Goal: Task Accomplishment & Management: Use online tool/utility

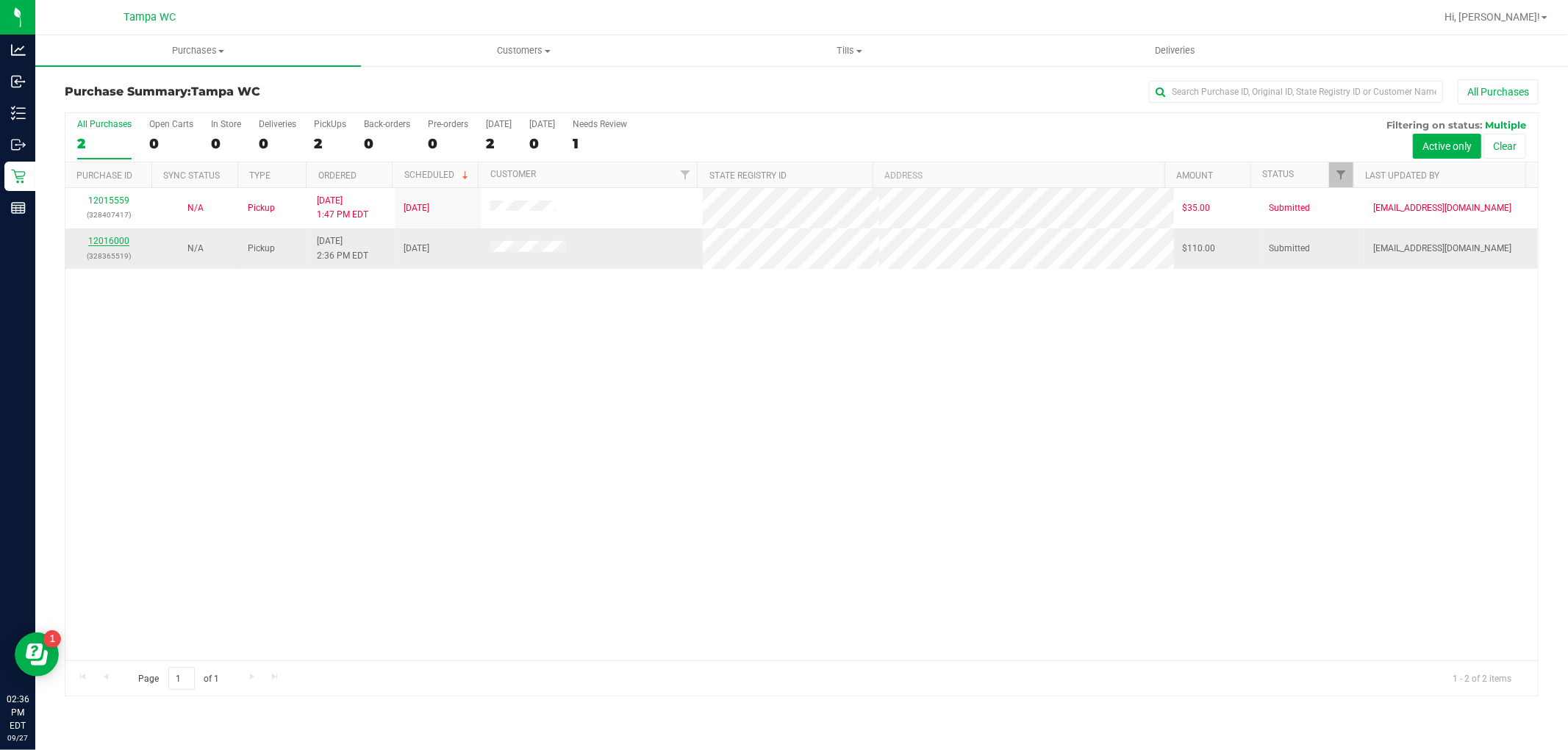
click at [123, 240] on link "12016000" at bounding box center [109, 241] width 41 height 11
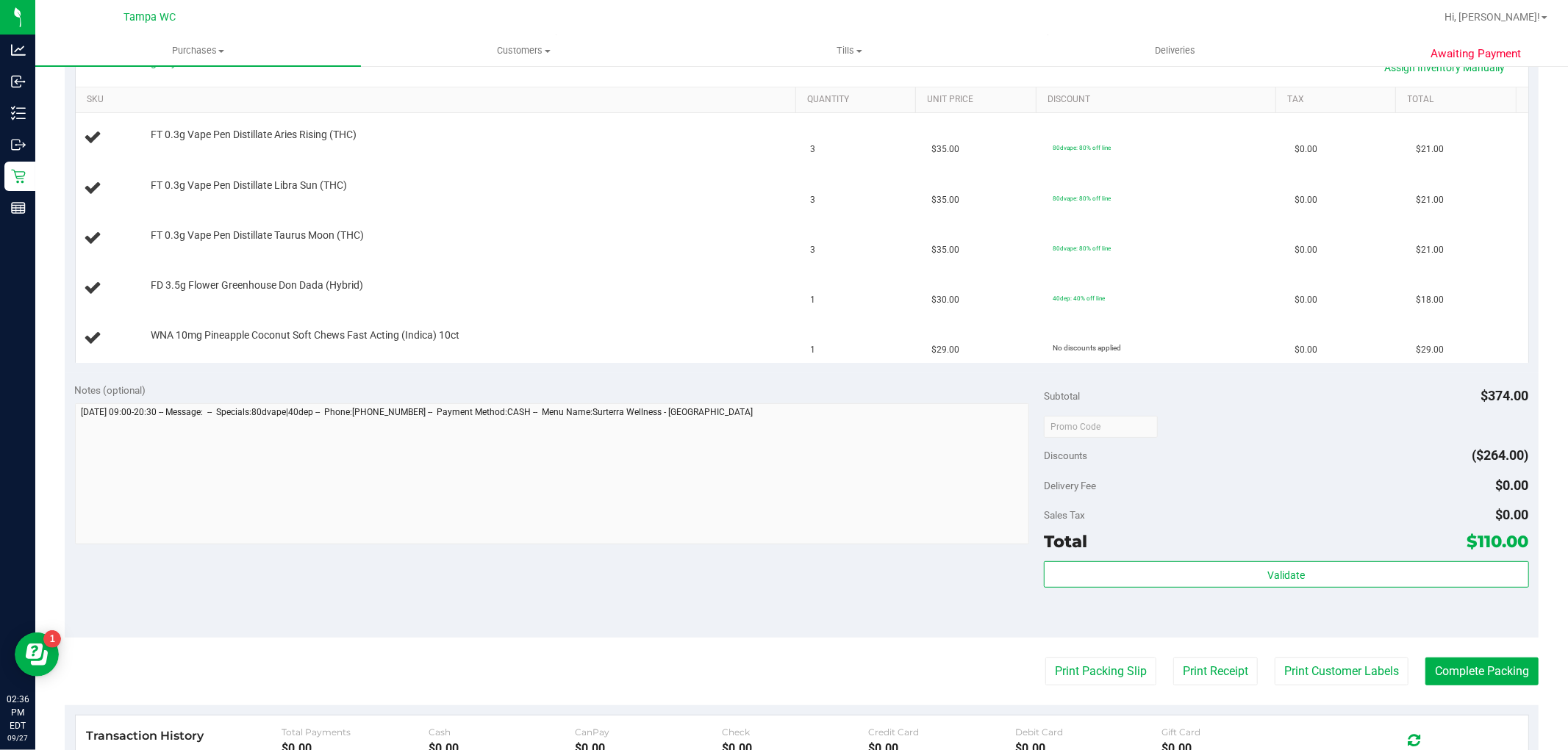
scroll to position [408, 0]
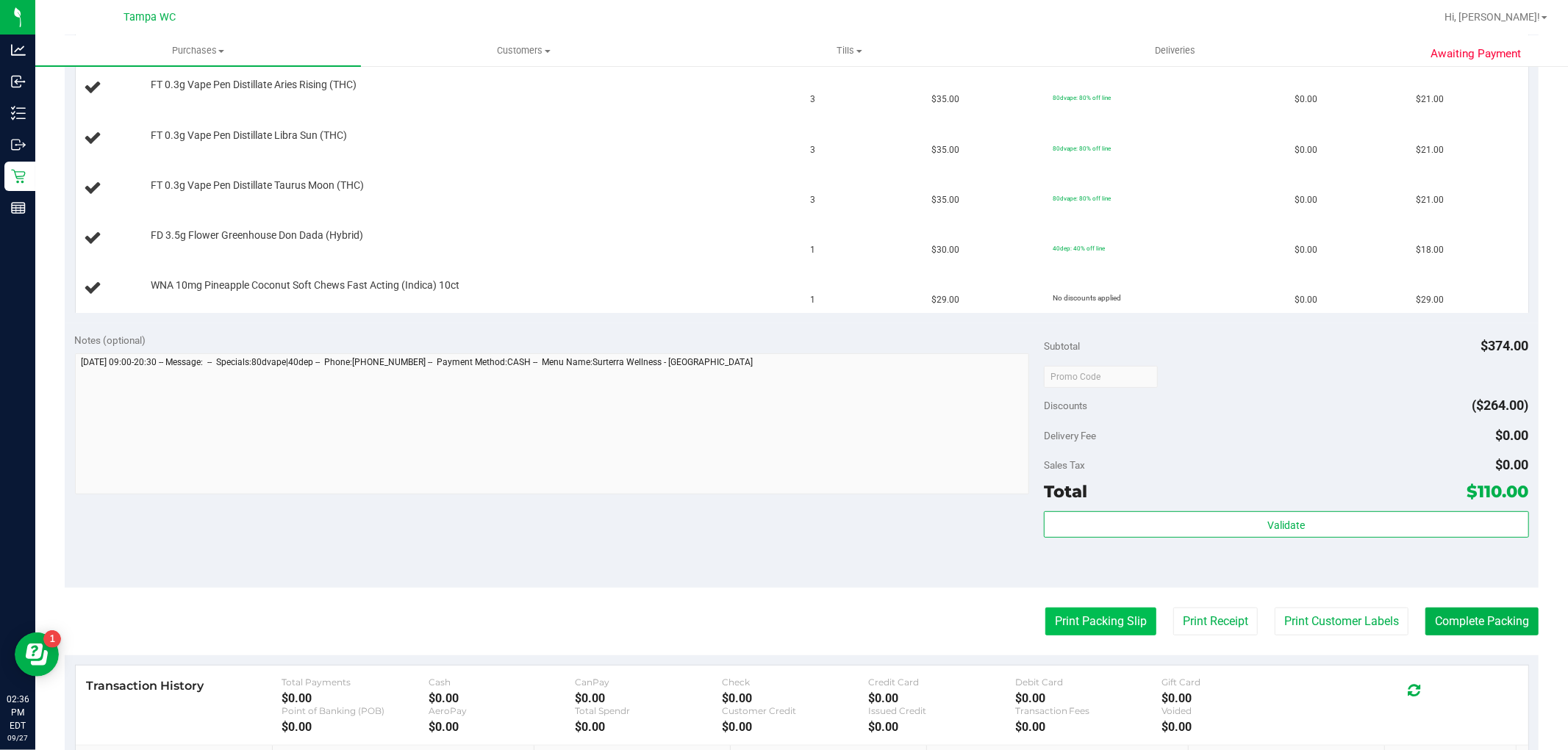
click at [1081, 614] on button "Print Packing Slip" at bounding box center [1101, 622] width 111 height 28
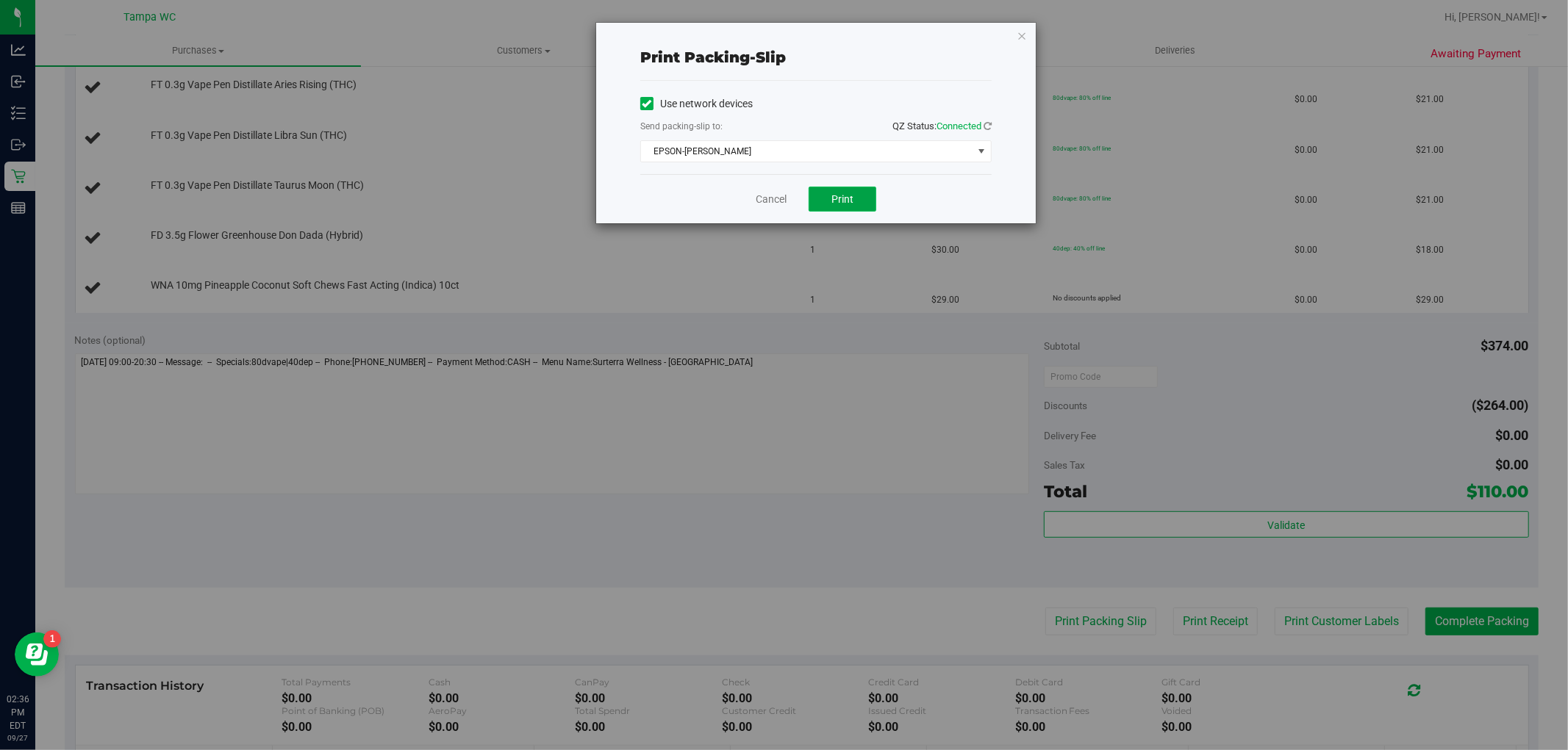
click at [831, 199] on button "Print" at bounding box center [842, 199] width 68 height 25
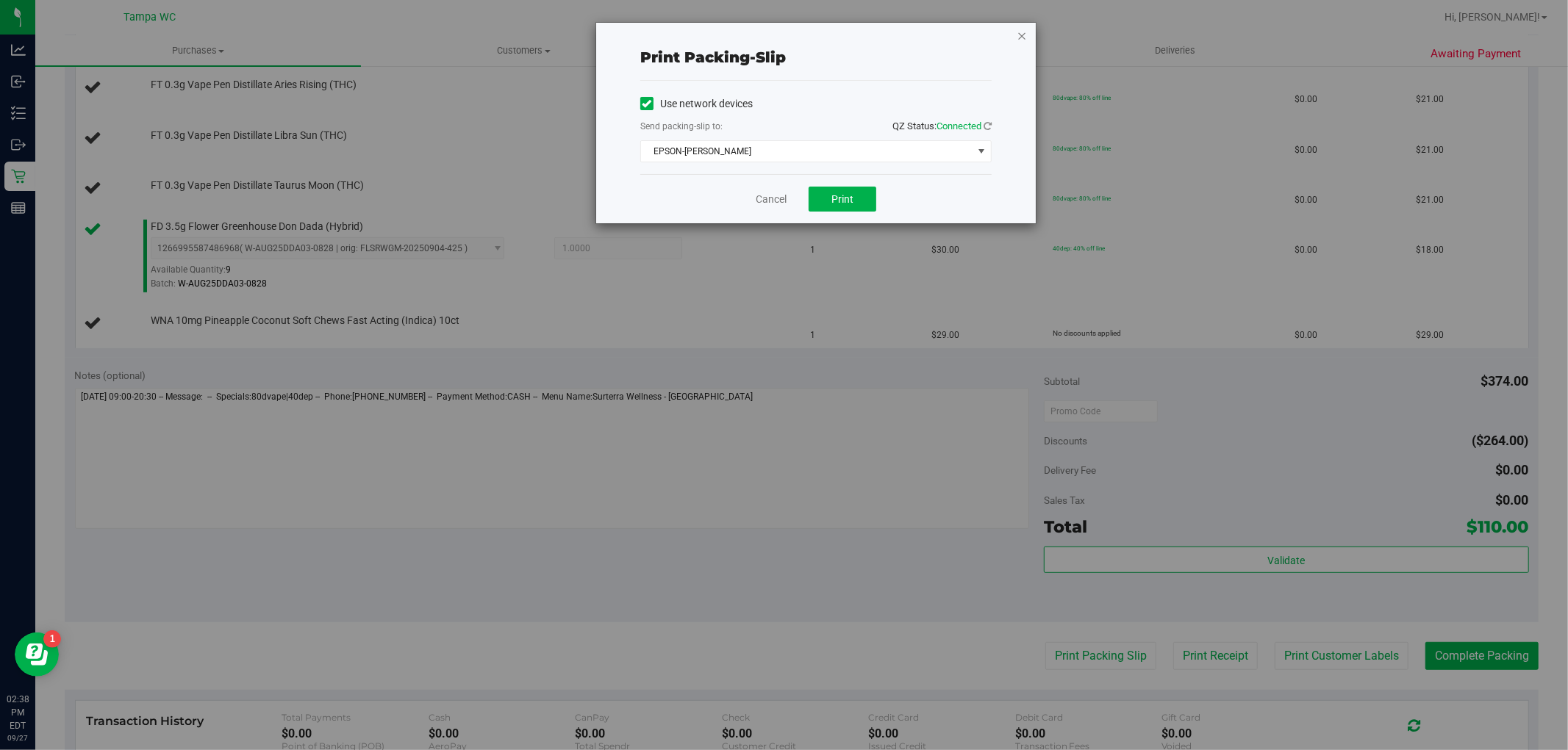
click at [1019, 38] on icon "button" at bounding box center [1022, 35] width 11 height 18
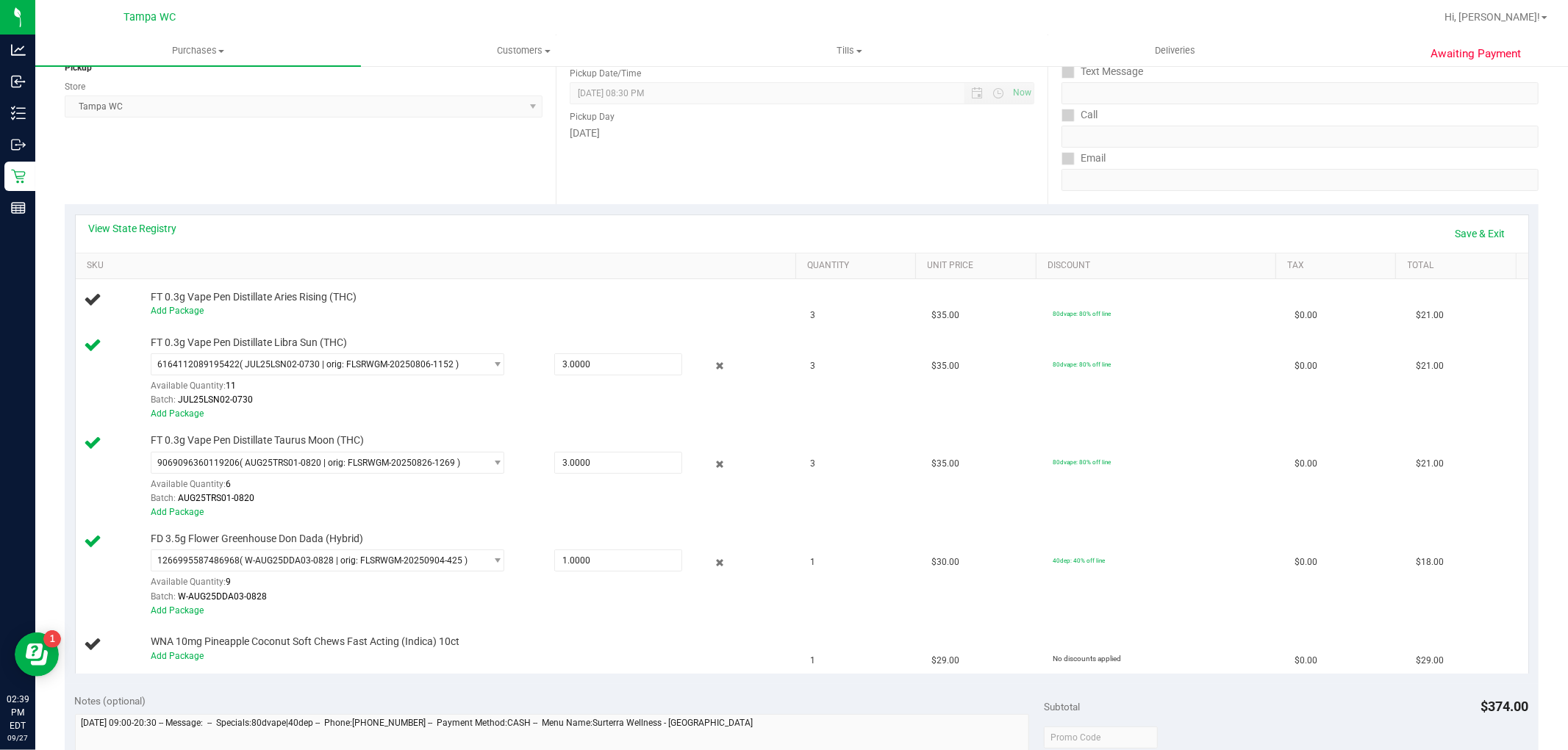
scroll to position [163, 0]
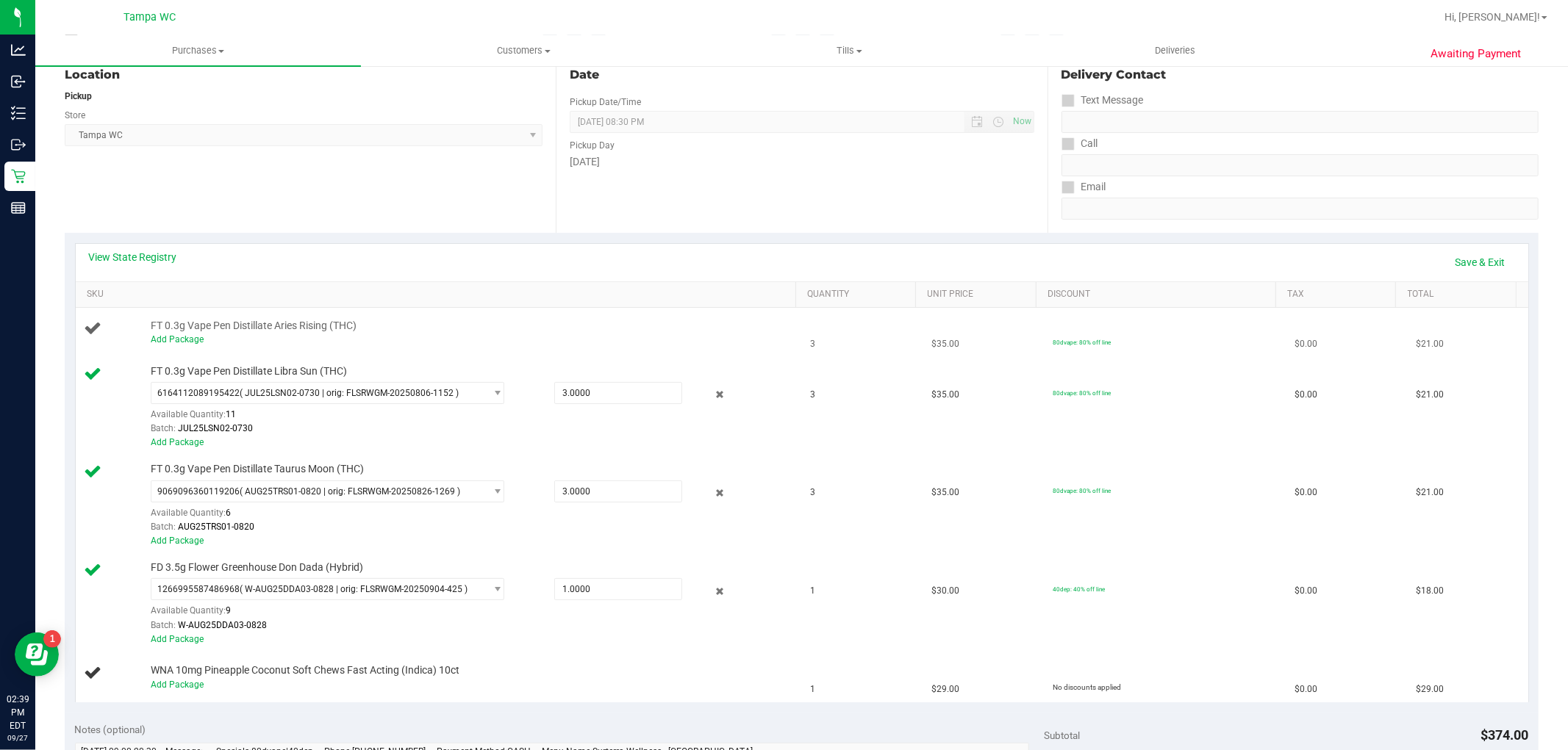
click at [182, 328] on span "FT 0.3g Vape Pen Distillate Aries Rising (THC)" at bounding box center [253, 325] width 206 height 14
click at [186, 336] on link "Add Package" at bounding box center [177, 339] width 53 height 11
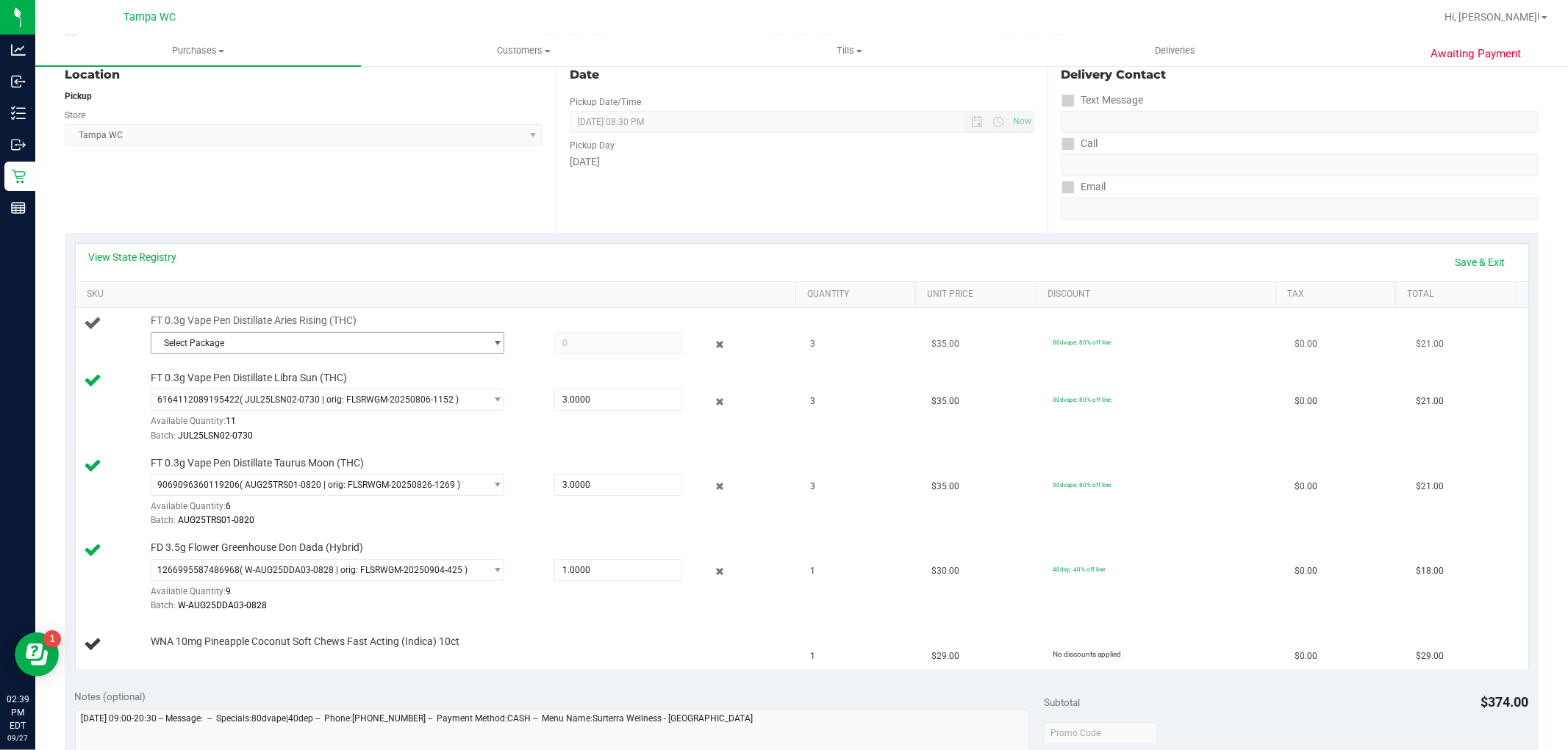
click at [464, 333] on span "Select Package" at bounding box center [318, 342] width 334 height 20
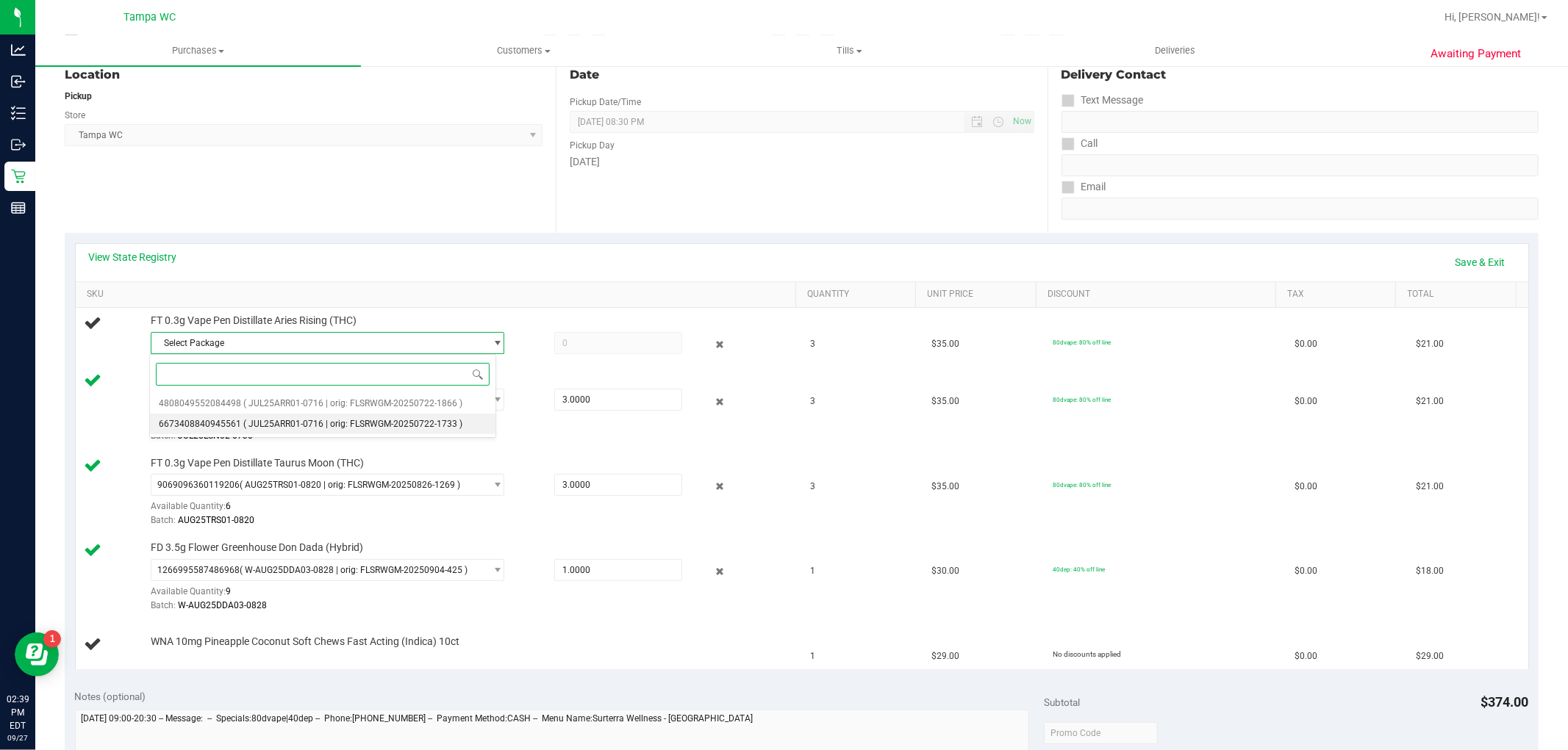
click at [442, 413] on li "6673408840945561 ( JUL25ARR01-0716 | orig: FLSRWGM-20250722-1733 )" at bounding box center [323, 423] width 347 height 20
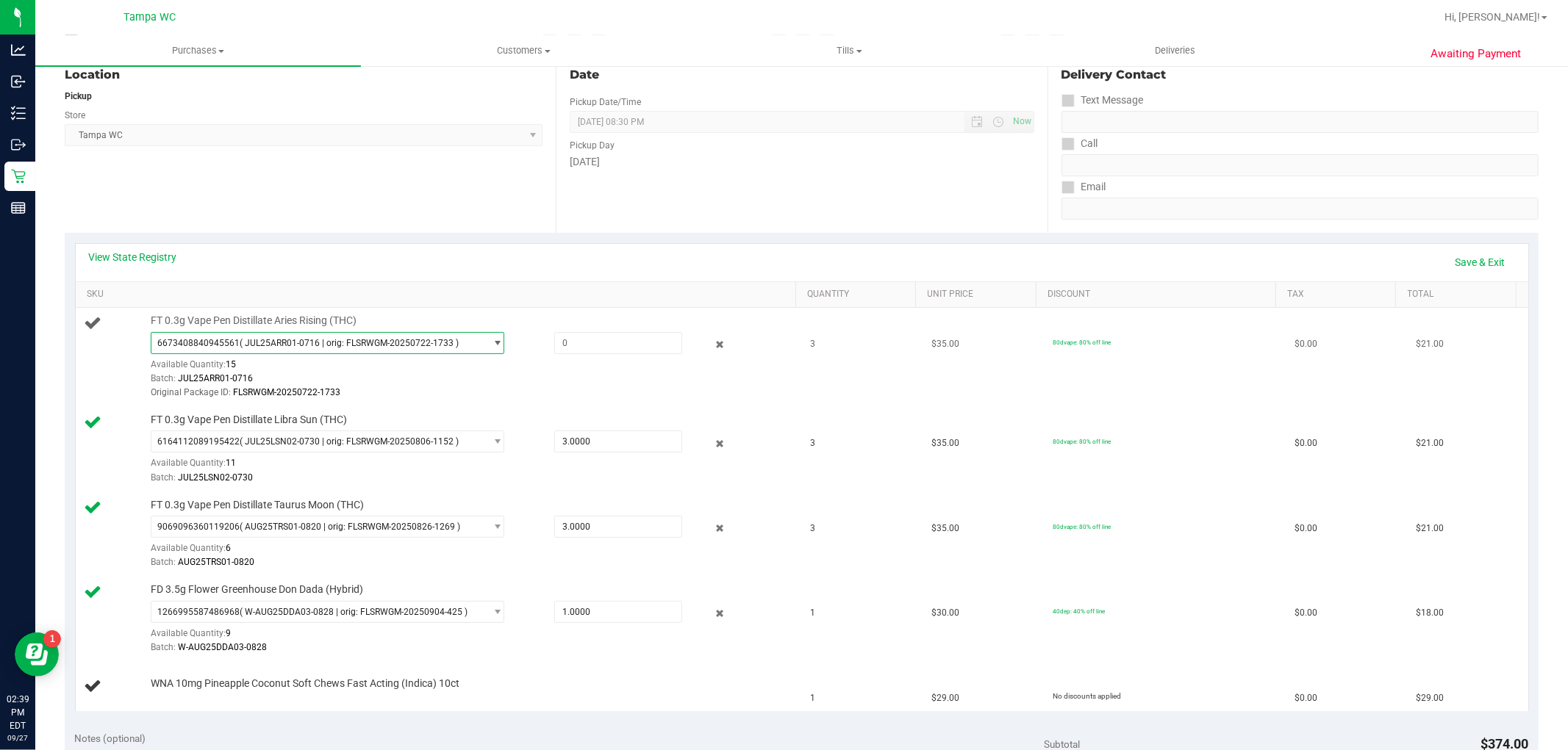
click at [442, 350] on span "6673408840945561 ( JUL25ARR01-0716 | orig: FLSRWGM-20250722-1733 )" at bounding box center [318, 342] width 334 height 20
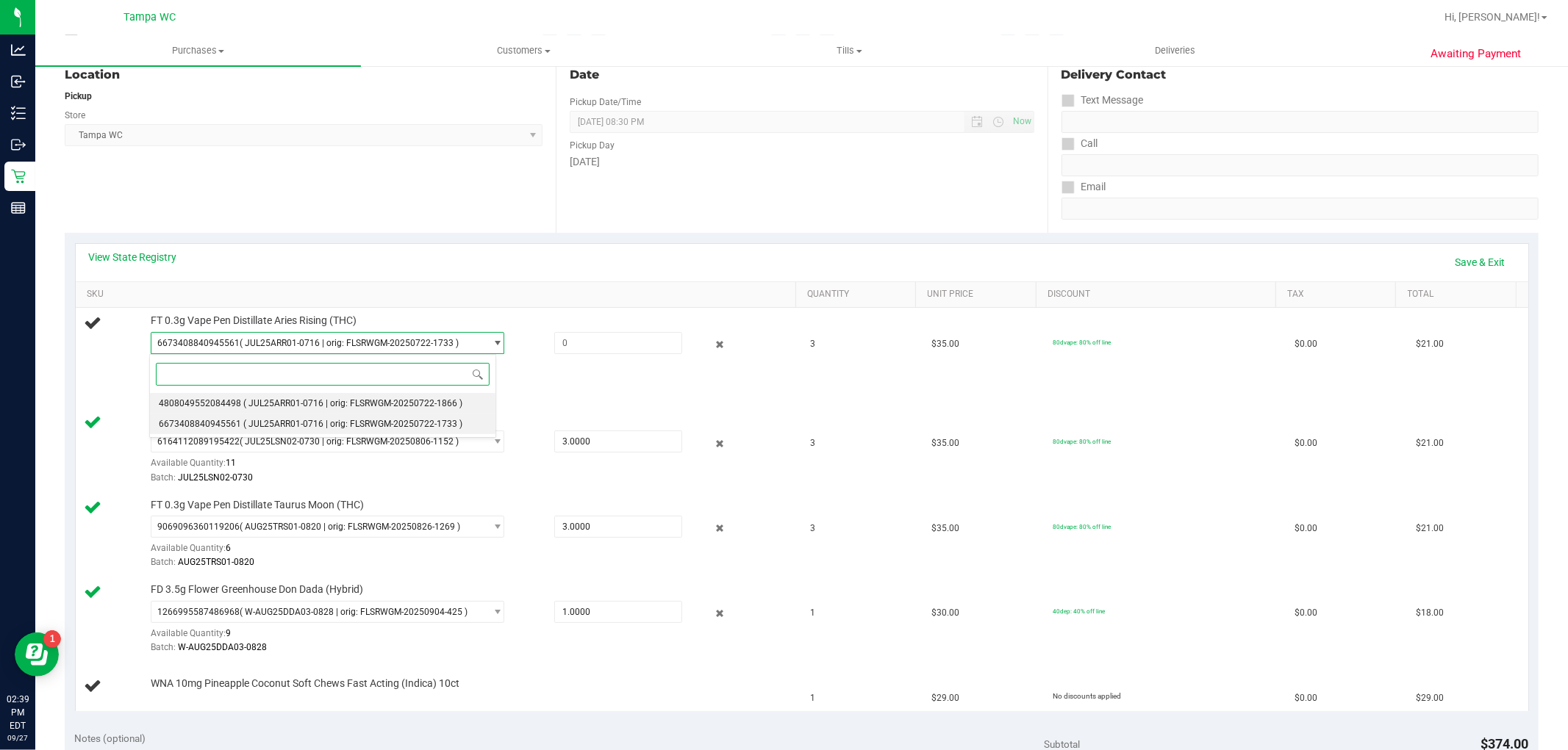
click at [455, 398] on li "4808049552084498 ( JUL25ARR01-0716 | orig: FLSRWGM-20250722-1866 )" at bounding box center [323, 403] width 347 height 20
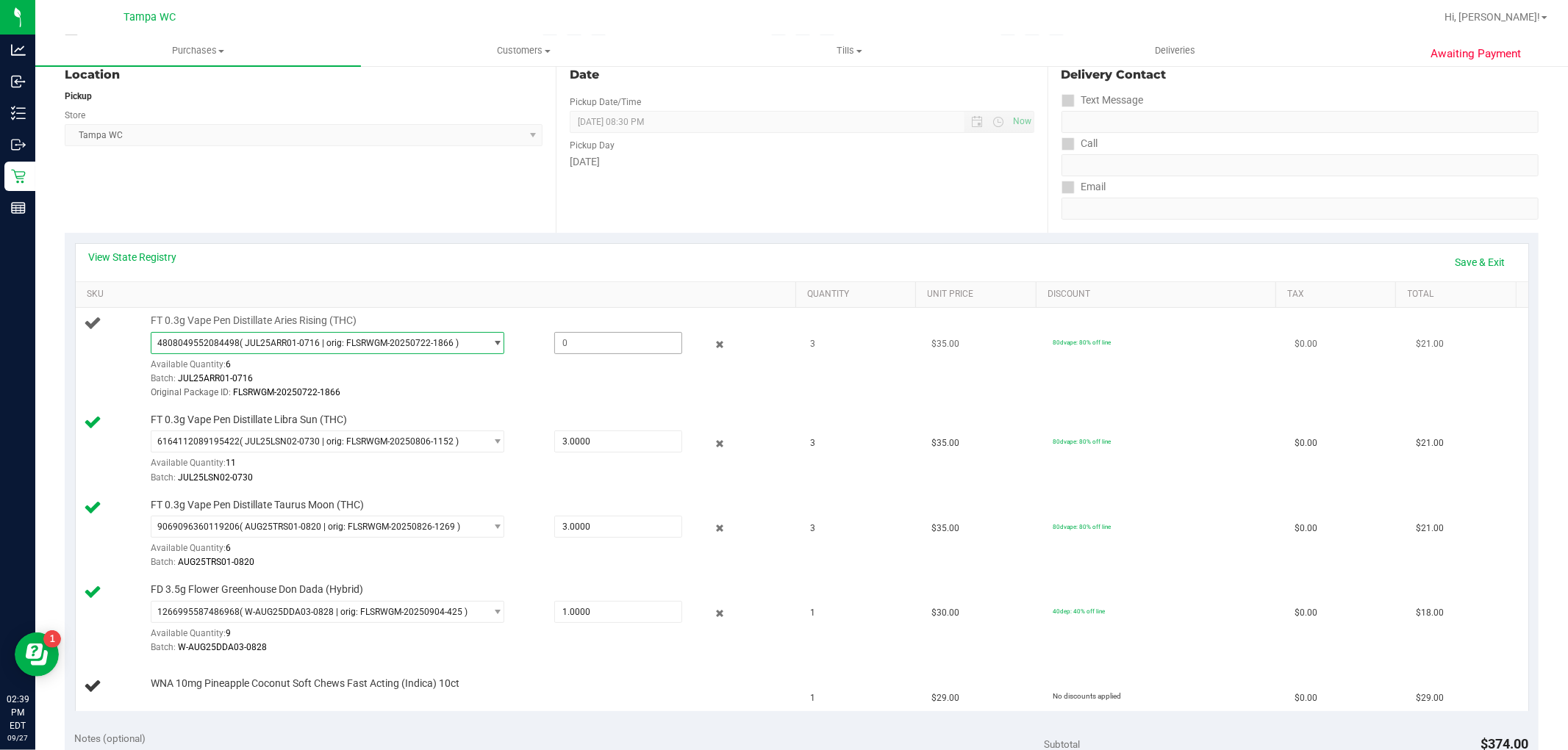
click at [603, 342] on span at bounding box center [618, 343] width 128 height 22
type input "2"
type input "2.0000"
click at [599, 406] on td "FT 0.3g Vape Pen Distillate Aries Rising (THC) 4808049552084498 ( JUL25ARR01-07…" at bounding box center [439, 357] width 727 height 99
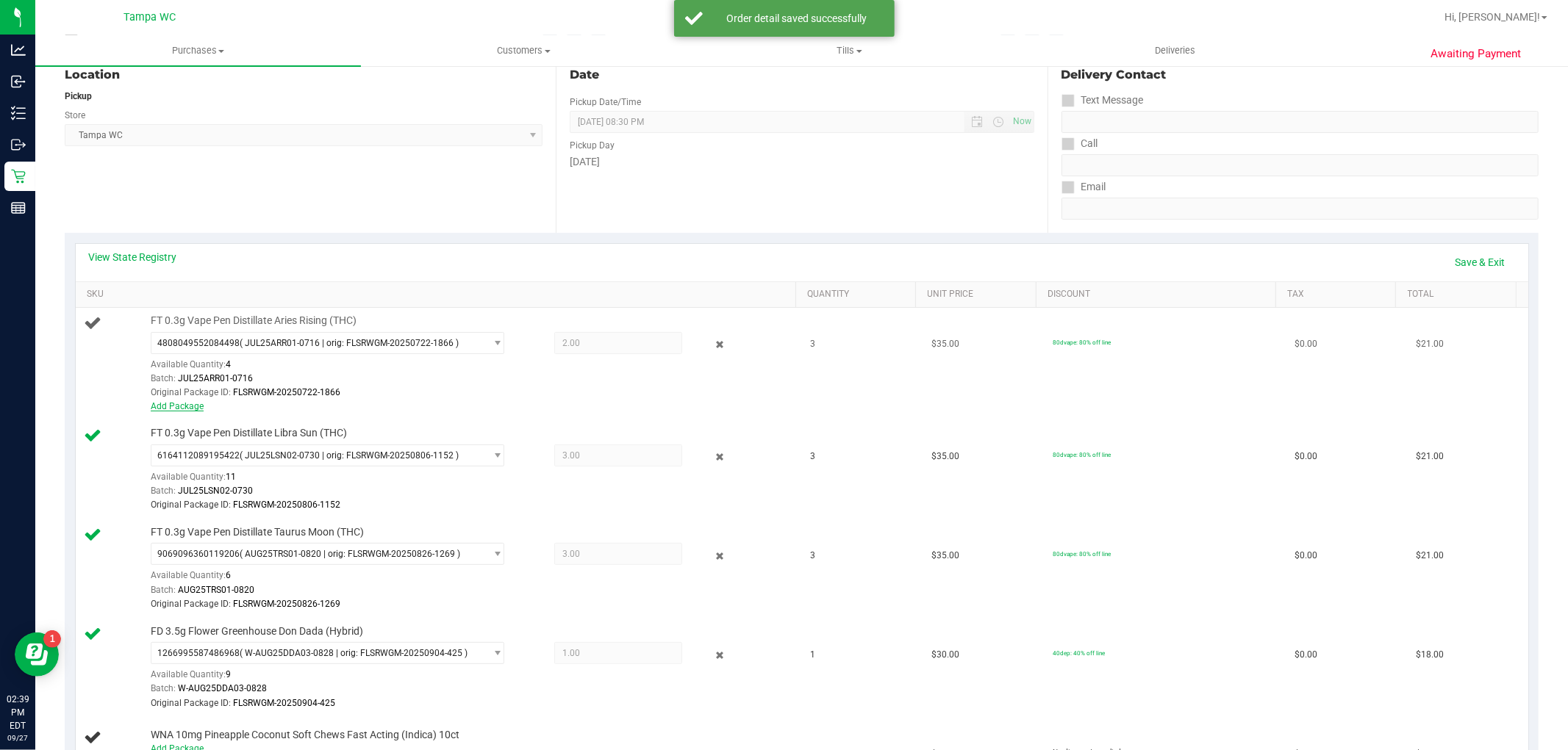
click at [190, 407] on link "Add Package" at bounding box center [177, 406] width 53 height 11
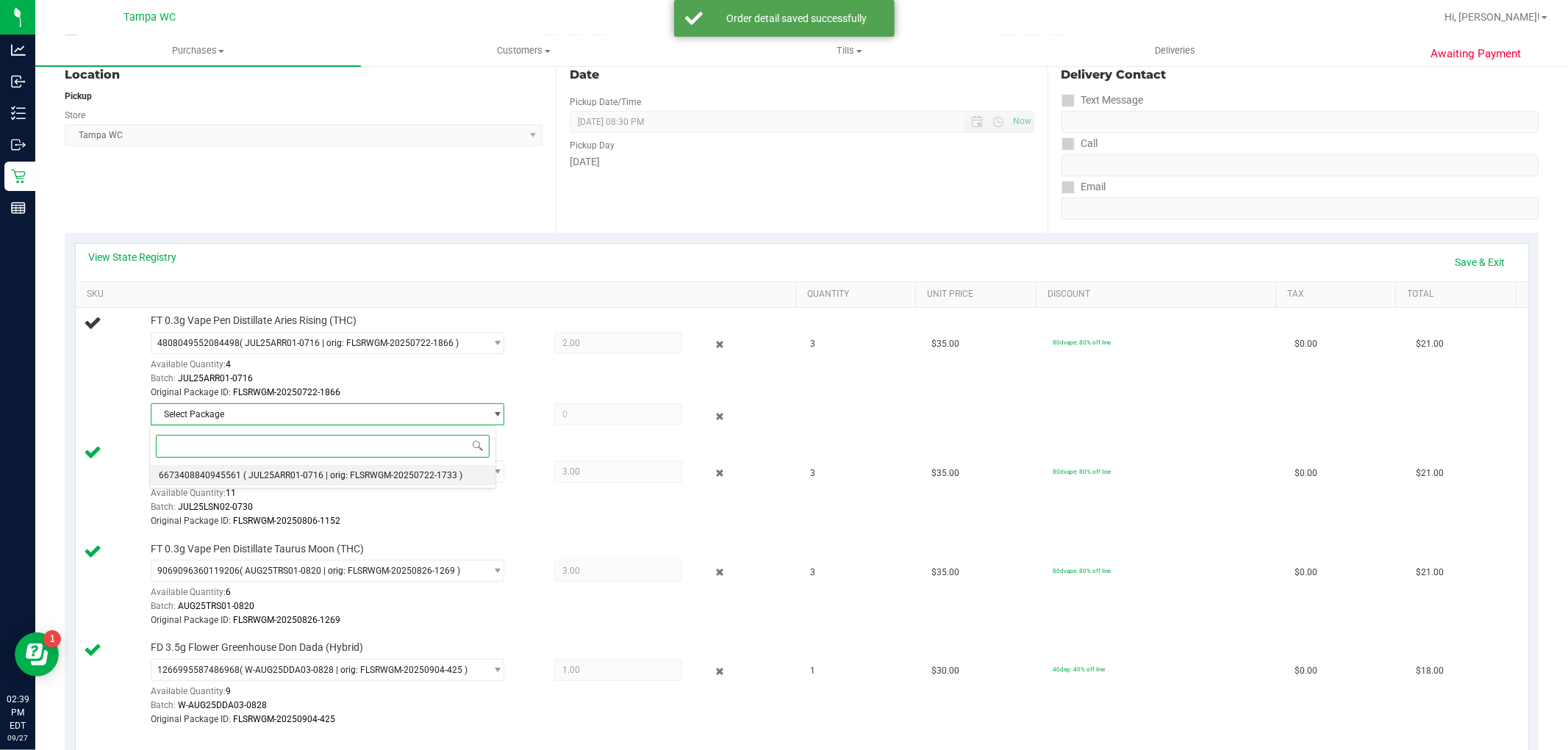
click at [391, 473] on span "( JUL25ARR01-0716 | orig: FLSRWGM-20250722-1733 )" at bounding box center [353, 475] width 219 height 11
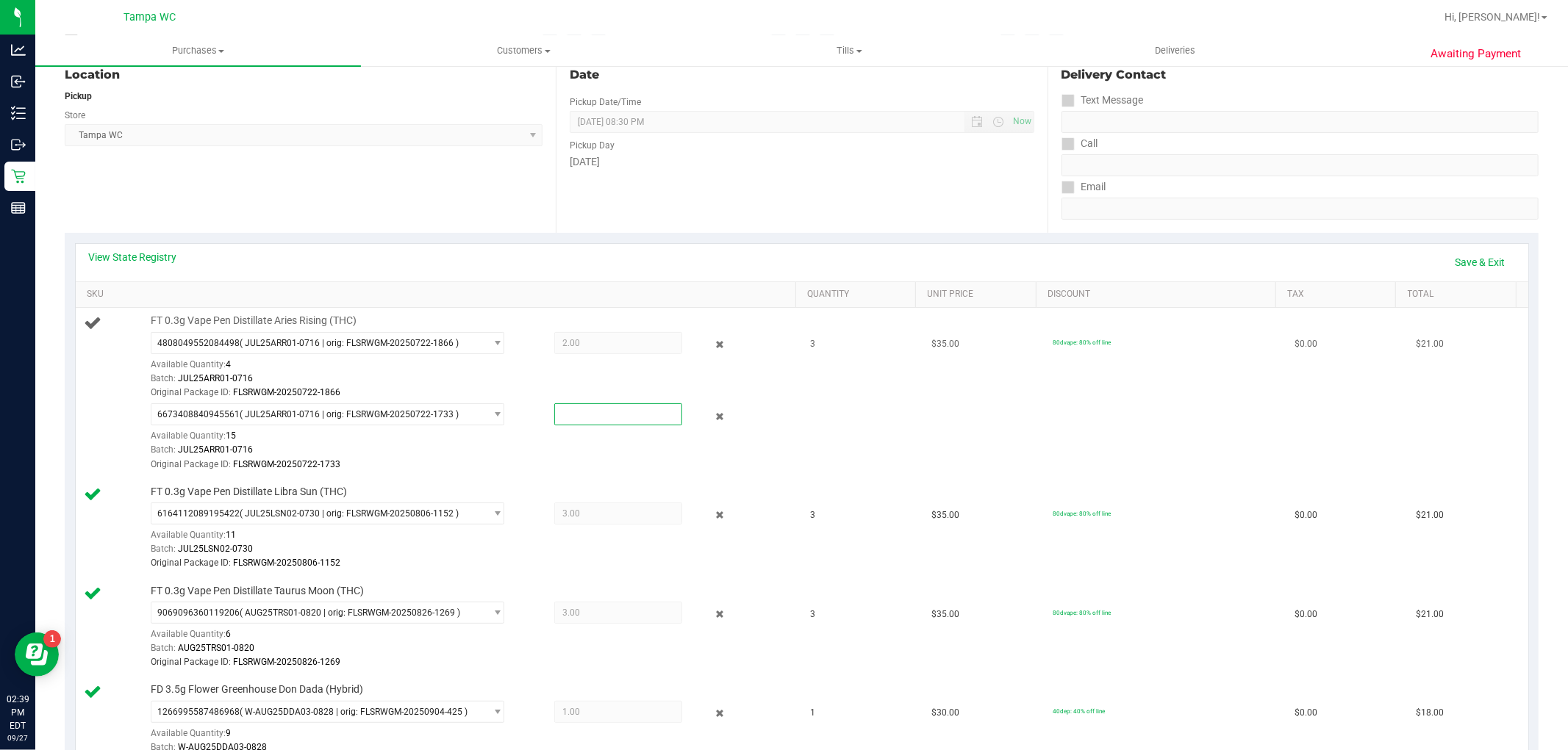
click at [565, 417] on span at bounding box center [618, 414] width 128 height 22
type input "1"
type input "1.0000"
click at [682, 479] on td "FT 0.3g Vape Pen Distillate Libra Sun (THC) 6164112089195422 ( JUL25LSN02-0730 …" at bounding box center [439, 528] width 727 height 99
click at [1460, 267] on link "Save & Exit" at bounding box center [1481, 262] width 69 height 25
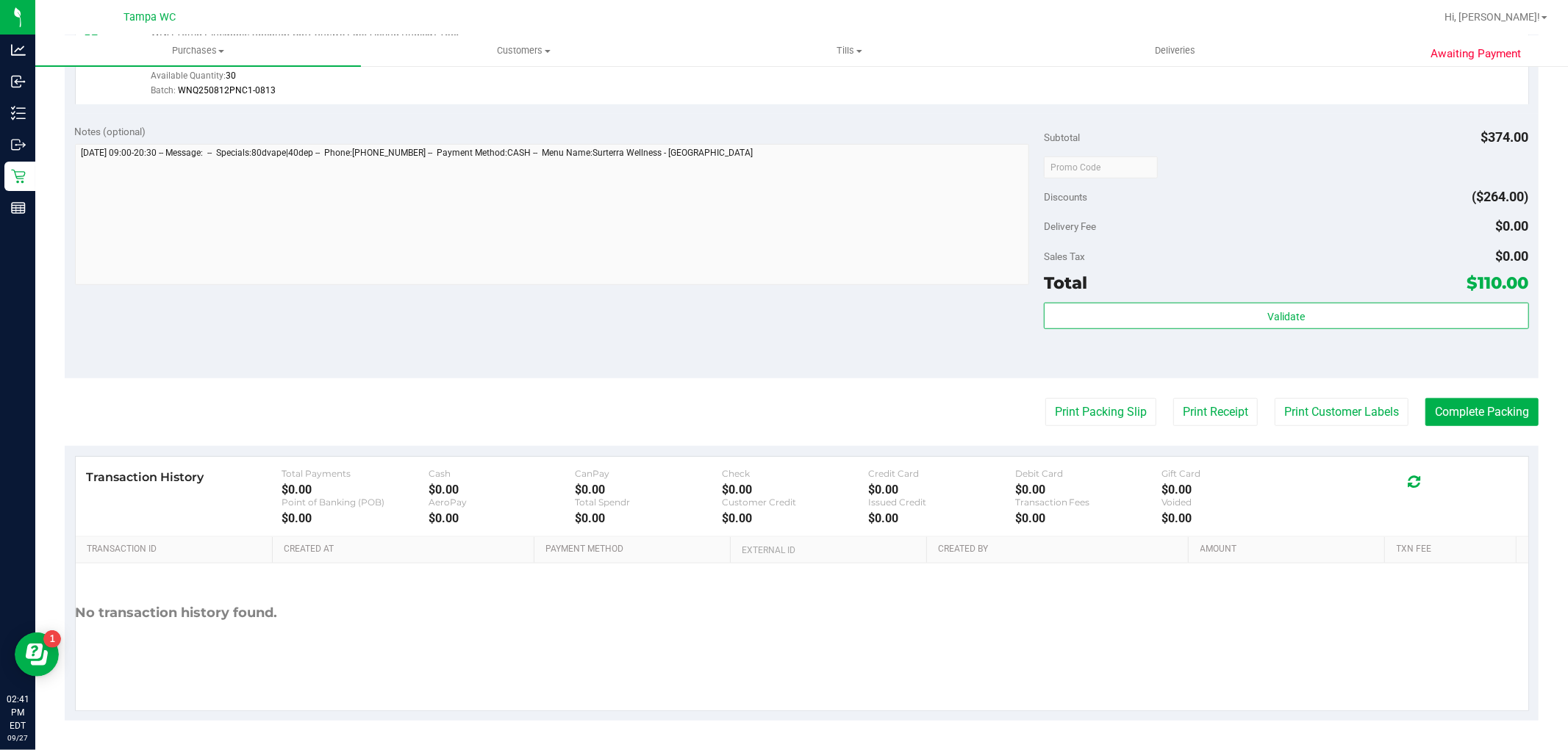
scroll to position [922, 0]
click at [1498, 412] on button "Complete Packing" at bounding box center [1482, 412] width 114 height 28
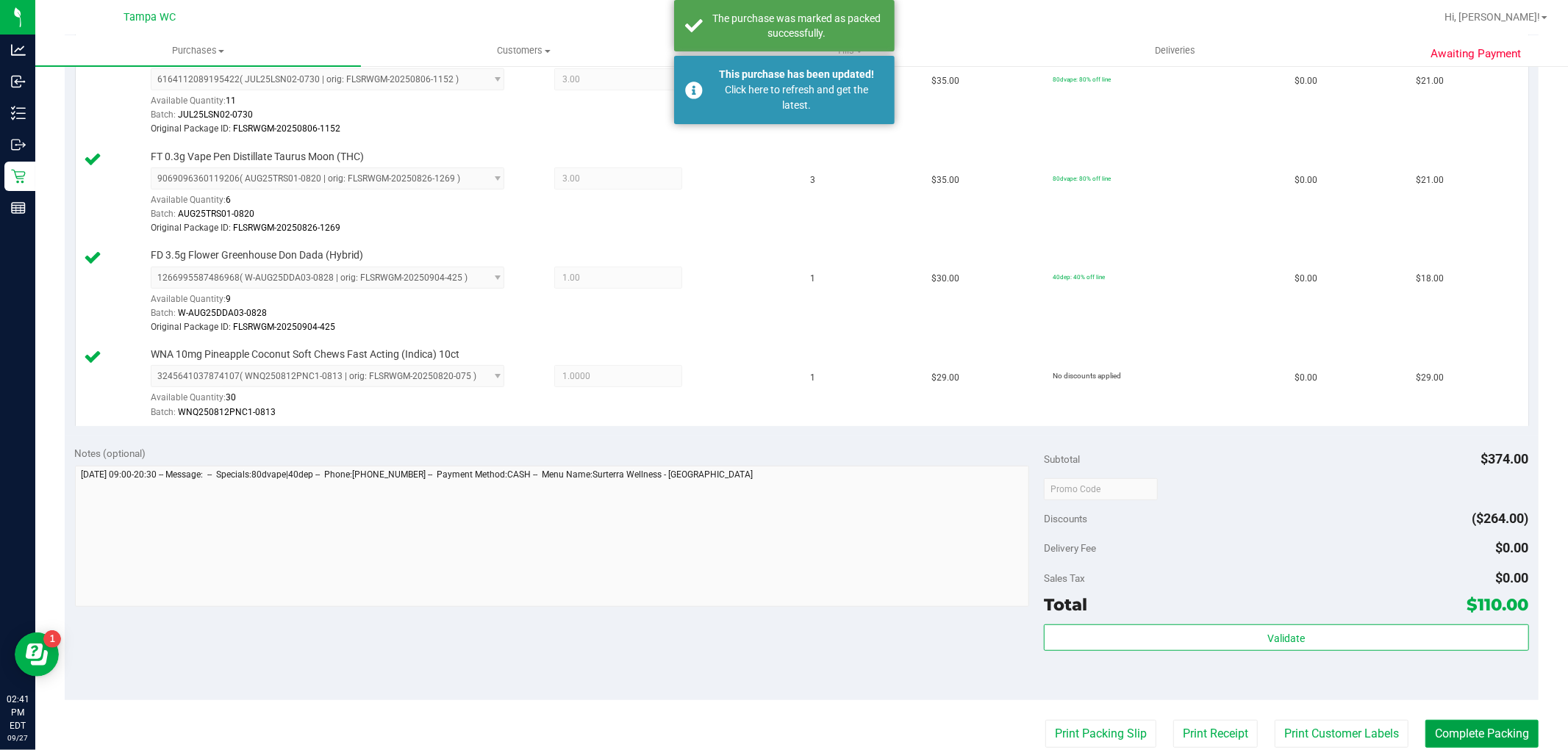
scroll to position [595, 0]
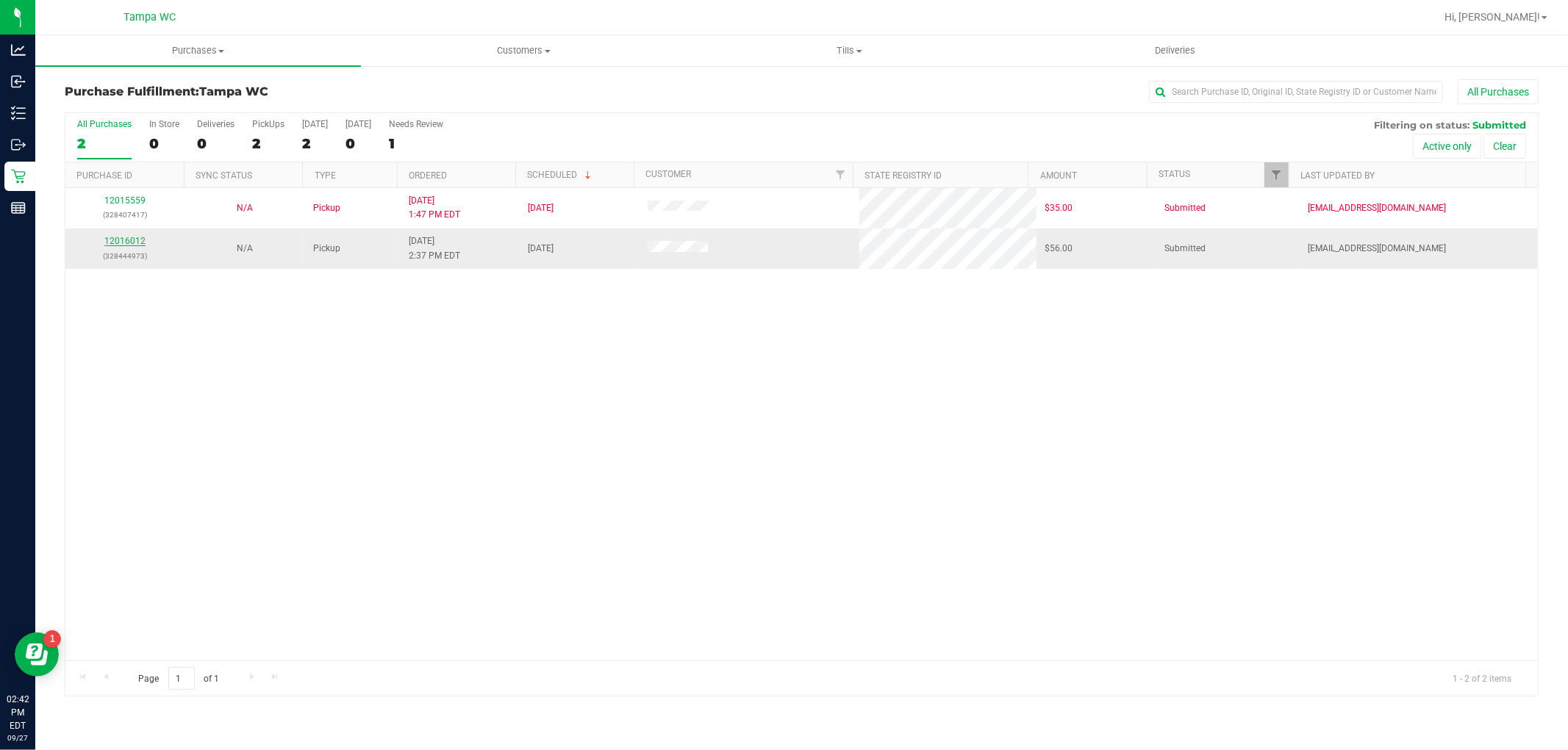
click at [123, 239] on link "12016012" at bounding box center [125, 241] width 41 height 11
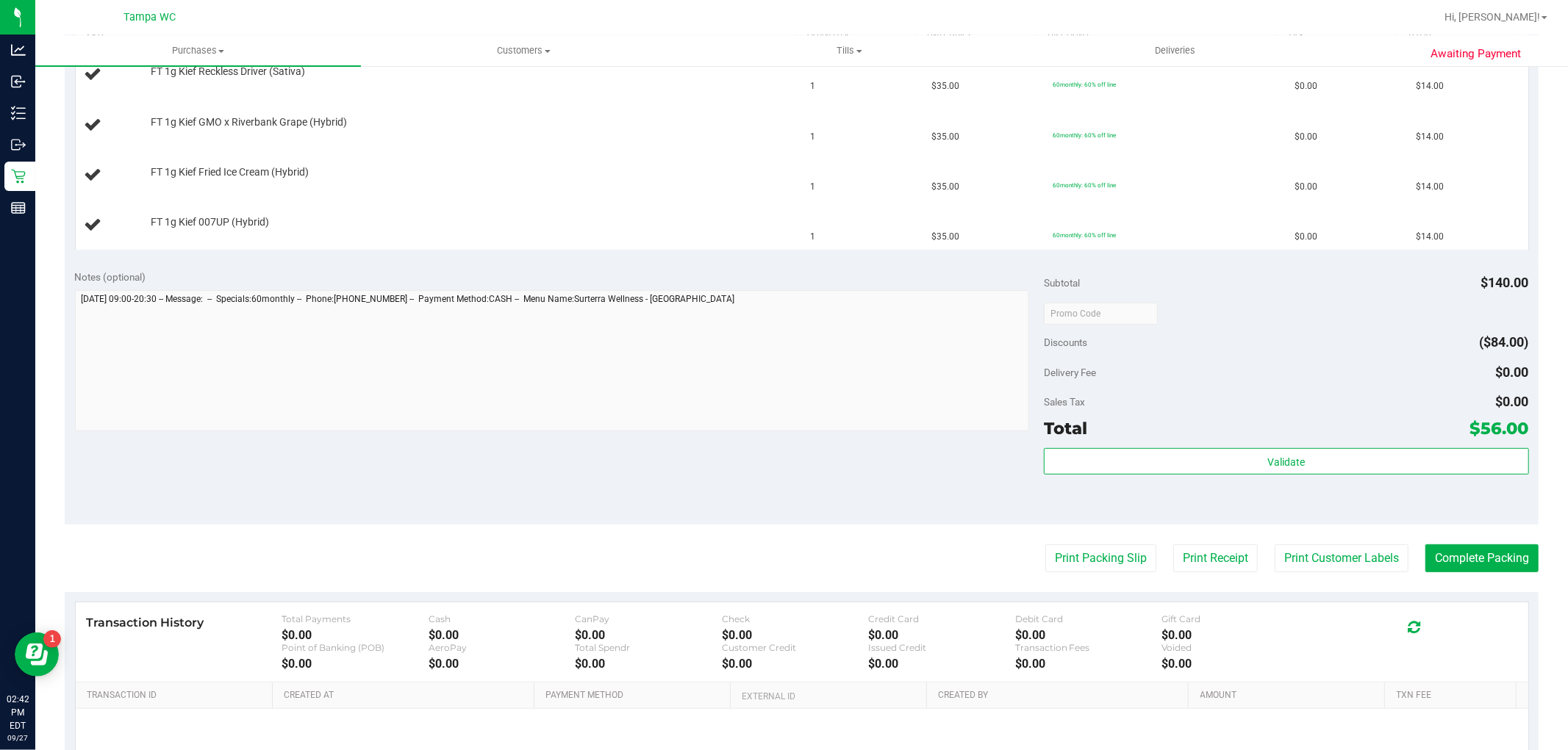
scroll to position [489, 0]
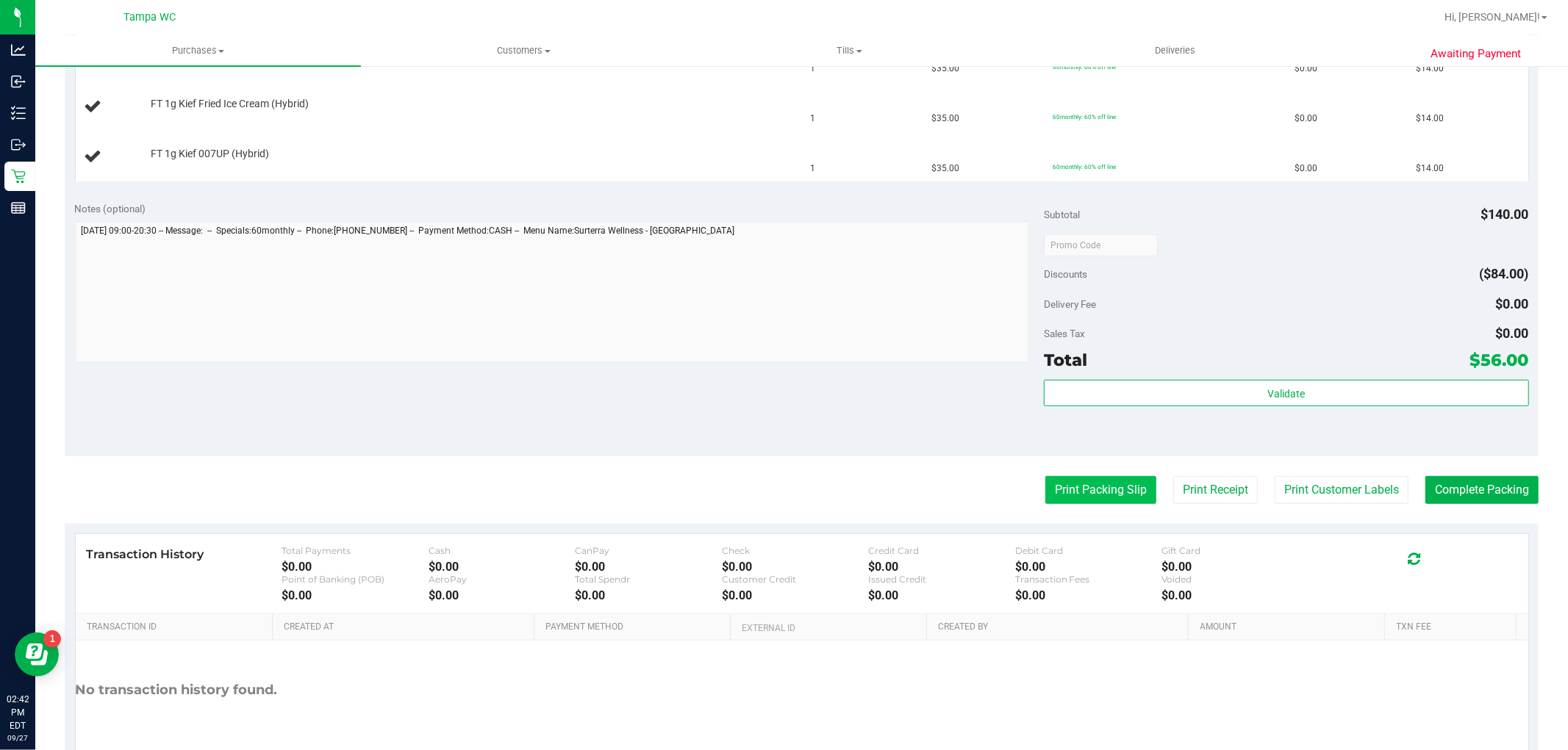
click at [1046, 483] on button "Print Packing Slip" at bounding box center [1101, 490] width 111 height 28
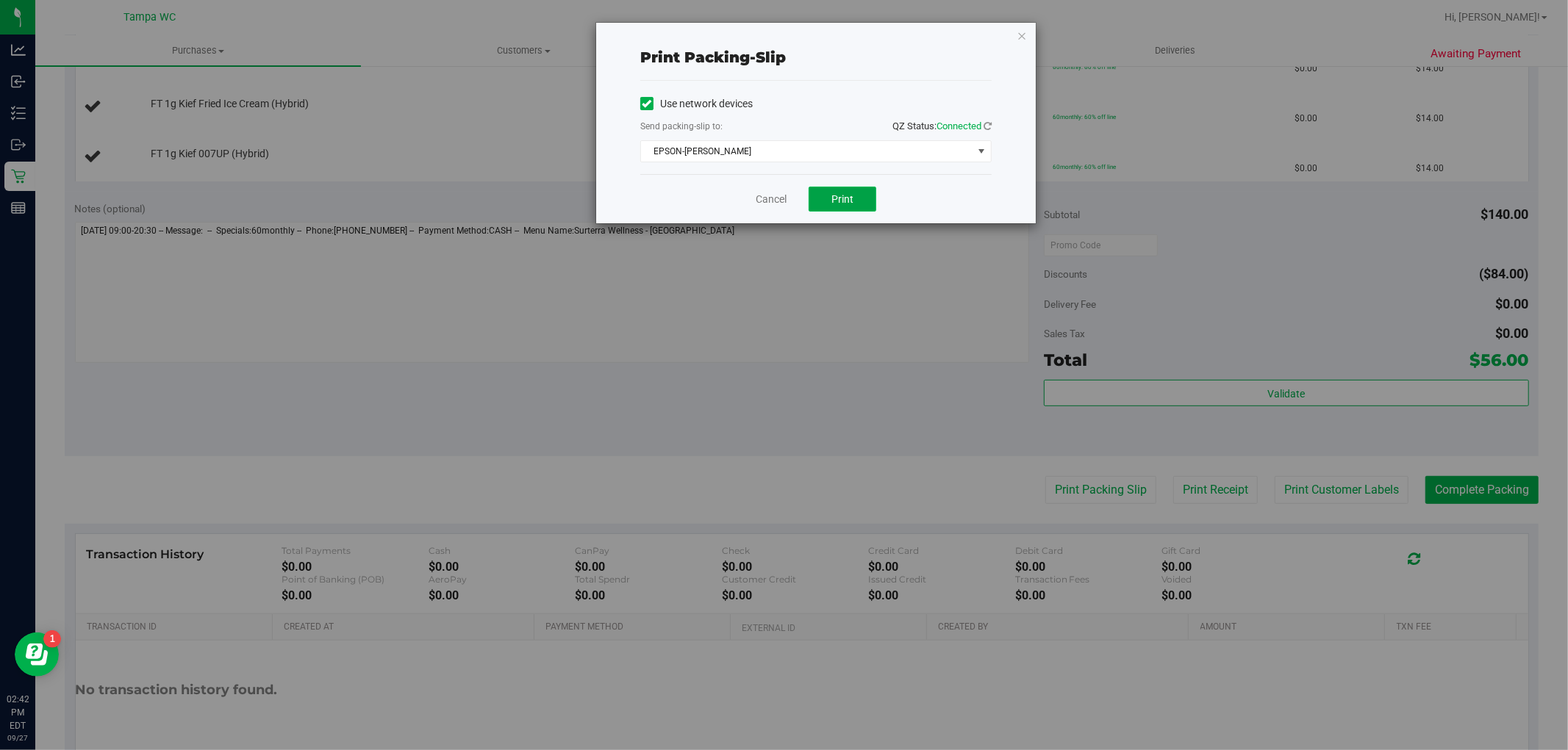
click at [858, 207] on button "Print" at bounding box center [842, 199] width 68 height 25
click at [1018, 35] on icon "button" at bounding box center [1022, 35] width 11 height 18
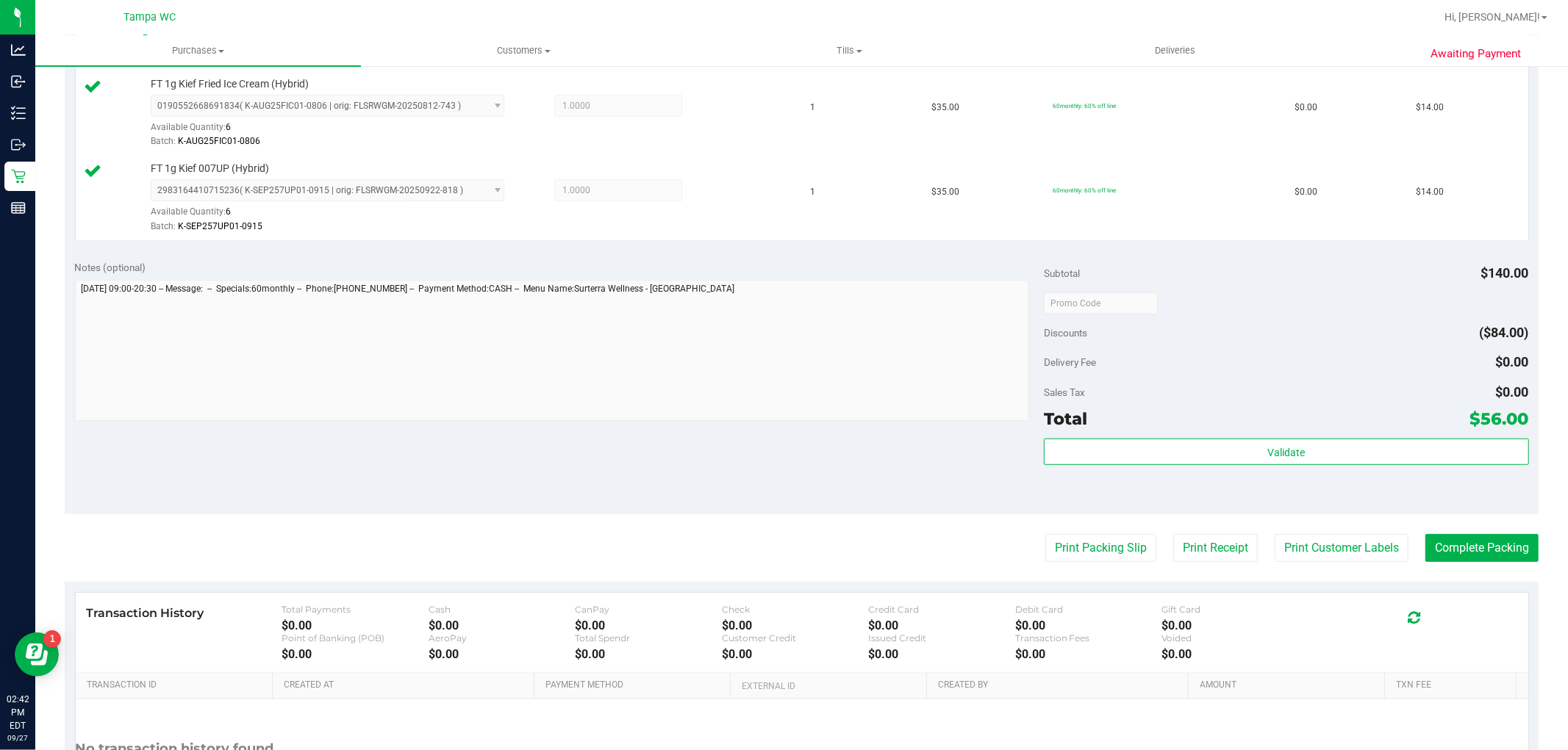
scroll to position [571, 0]
click at [1485, 541] on button "Complete Packing" at bounding box center [1482, 547] width 114 height 28
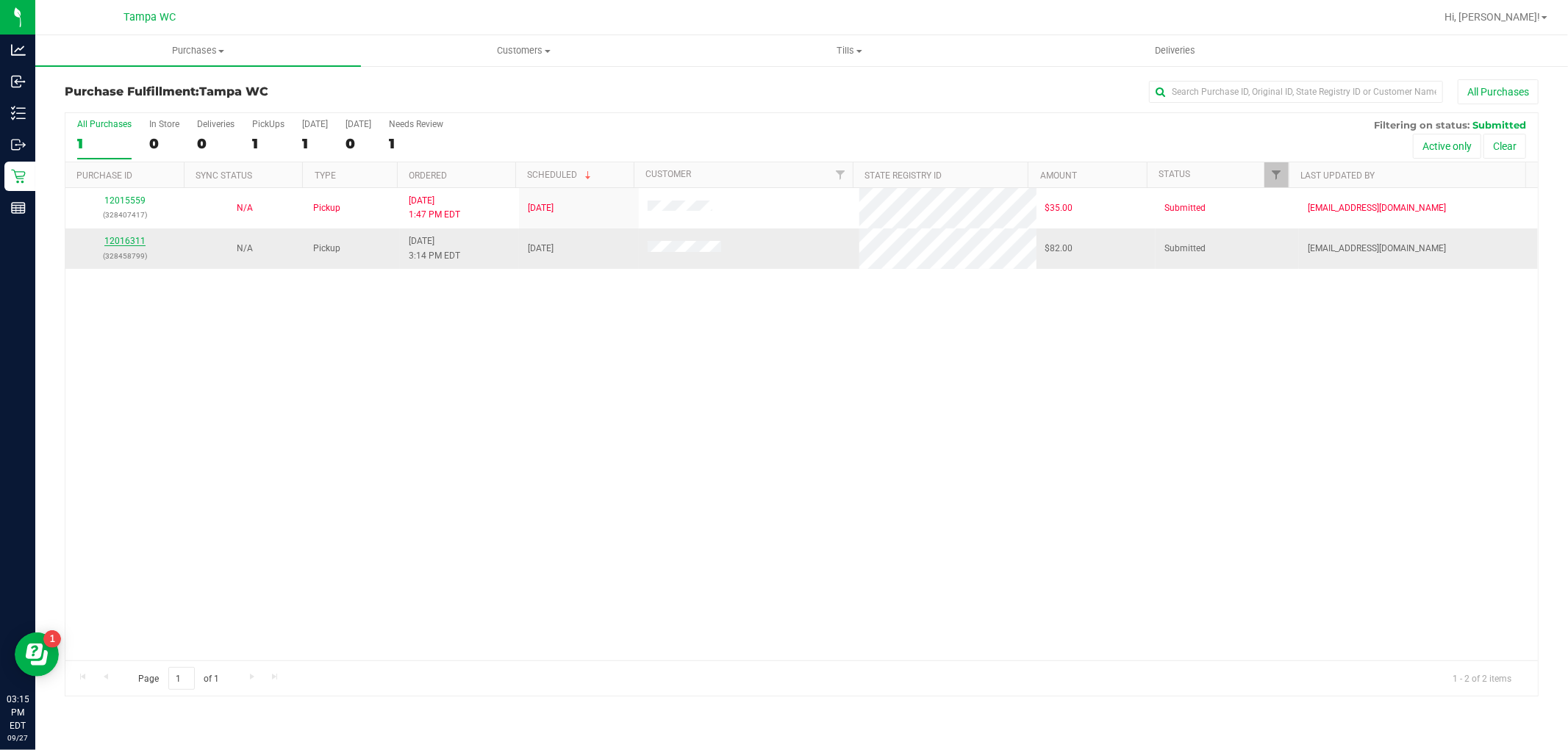
click at [129, 239] on link "12016311" at bounding box center [125, 241] width 41 height 11
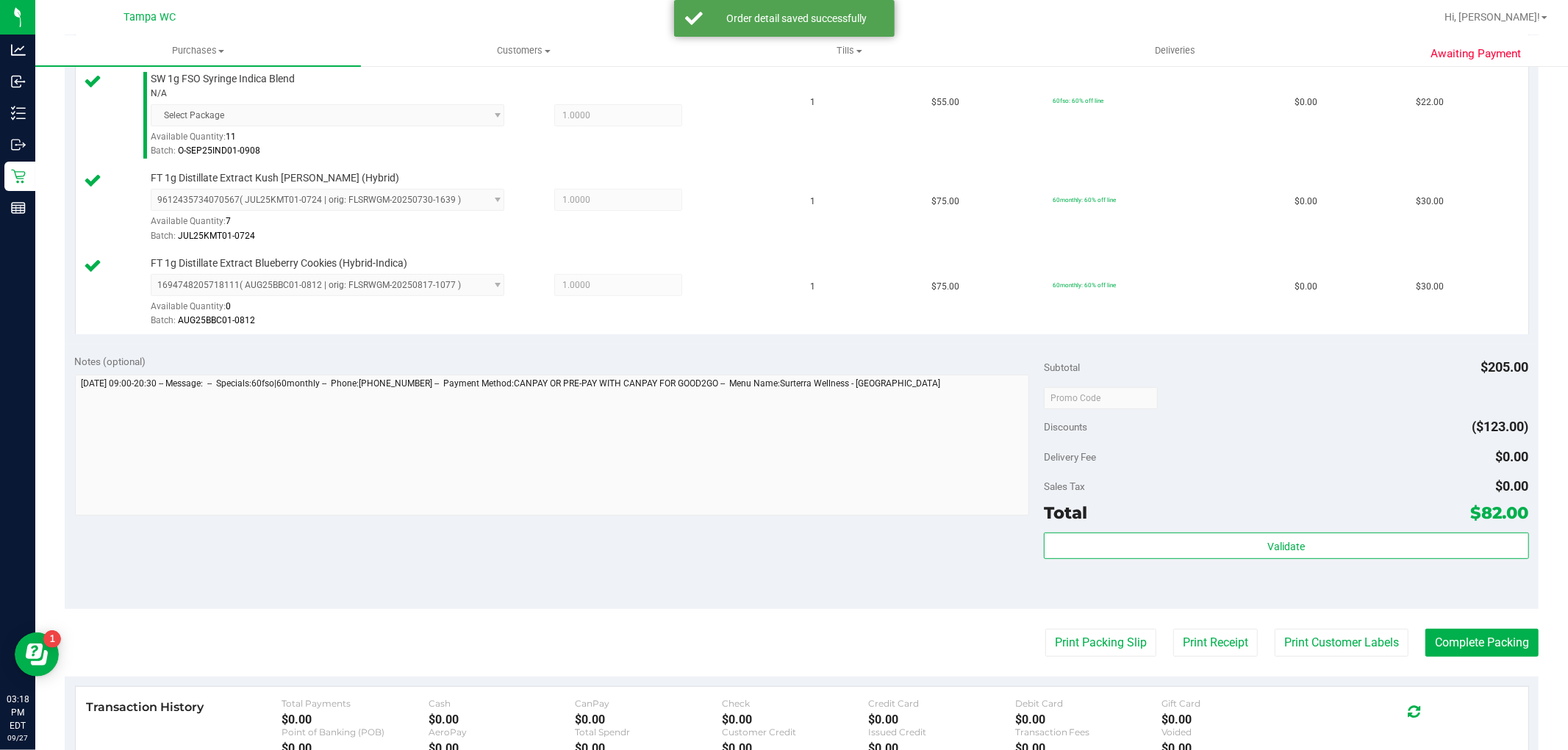
scroll to position [408, 0]
click at [1094, 642] on button "Print Packing Slip" at bounding box center [1101, 640] width 111 height 28
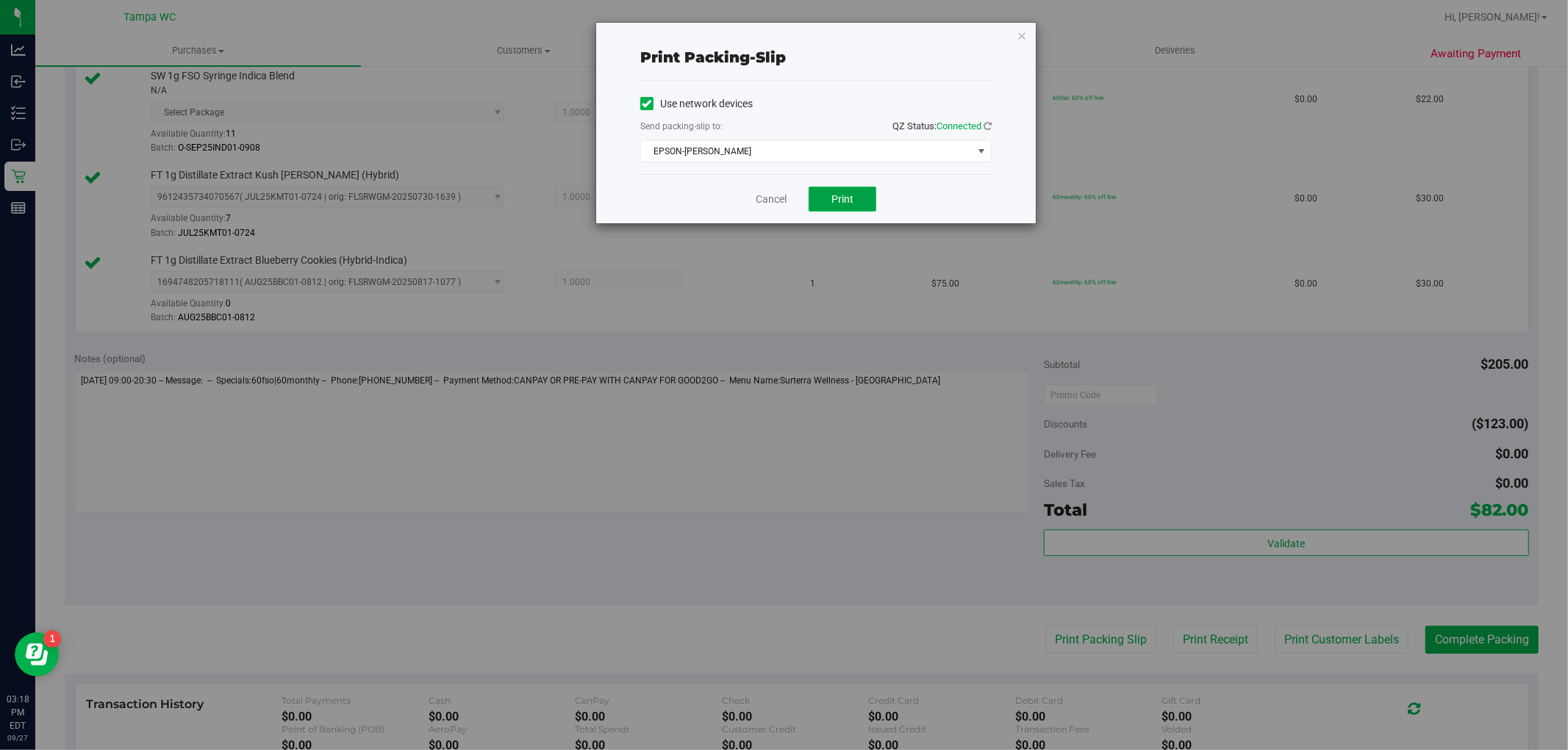
click at [849, 188] on button "Print" at bounding box center [842, 199] width 68 height 25
click at [1017, 35] on icon "button" at bounding box center [1022, 35] width 11 height 18
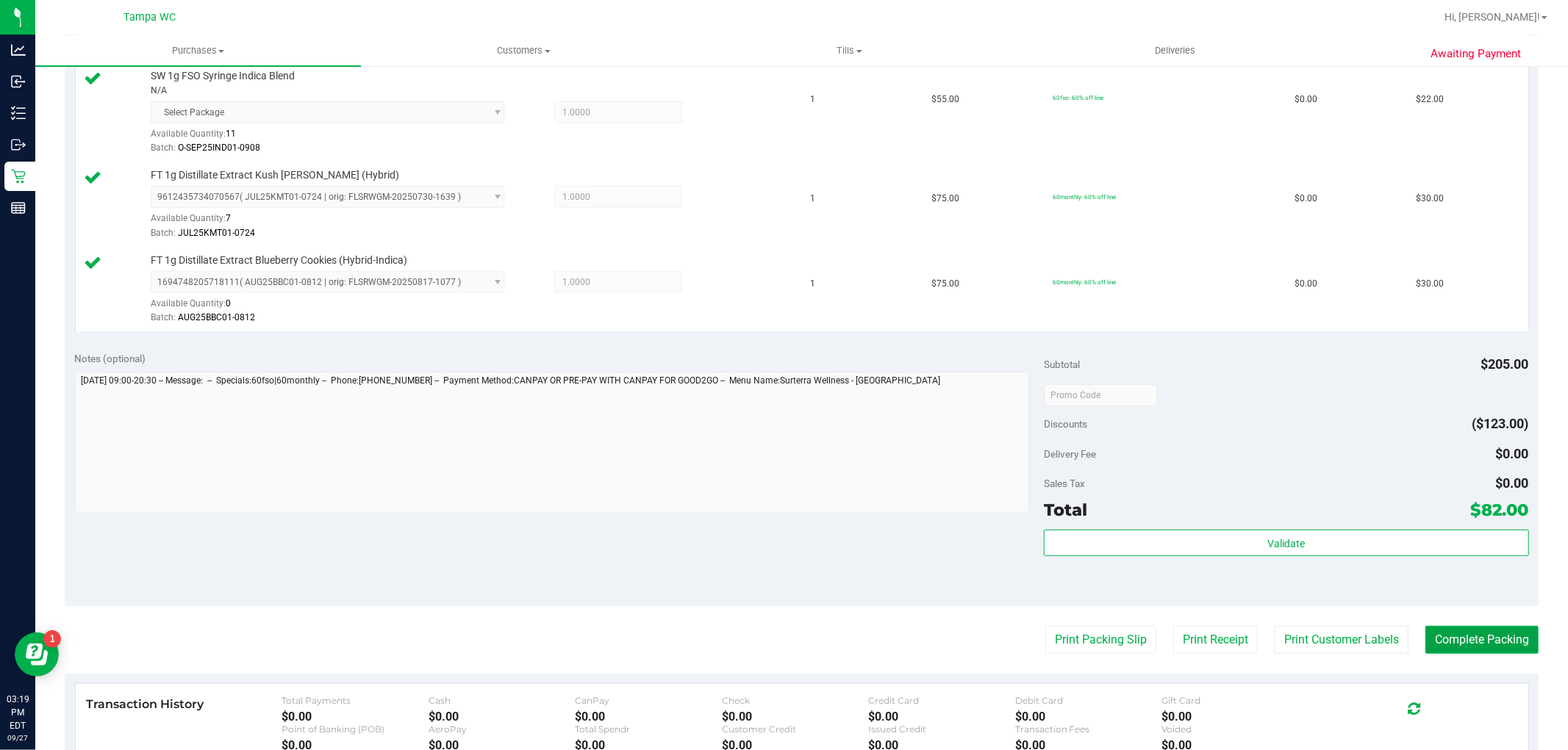
click at [1445, 644] on button "Complete Packing" at bounding box center [1482, 640] width 114 height 28
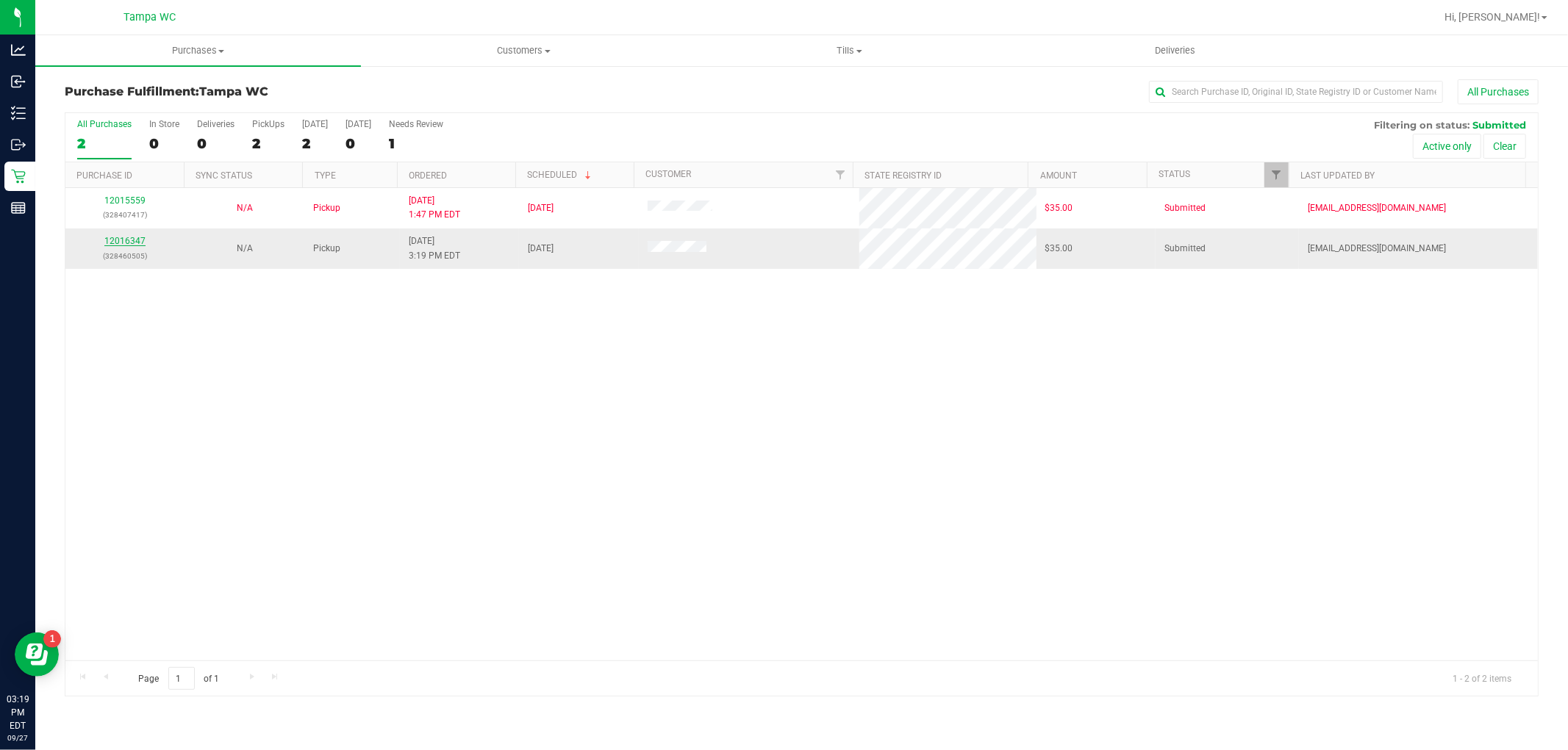
click at [129, 244] on link "12016347" at bounding box center [125, 241] width 41 height 11
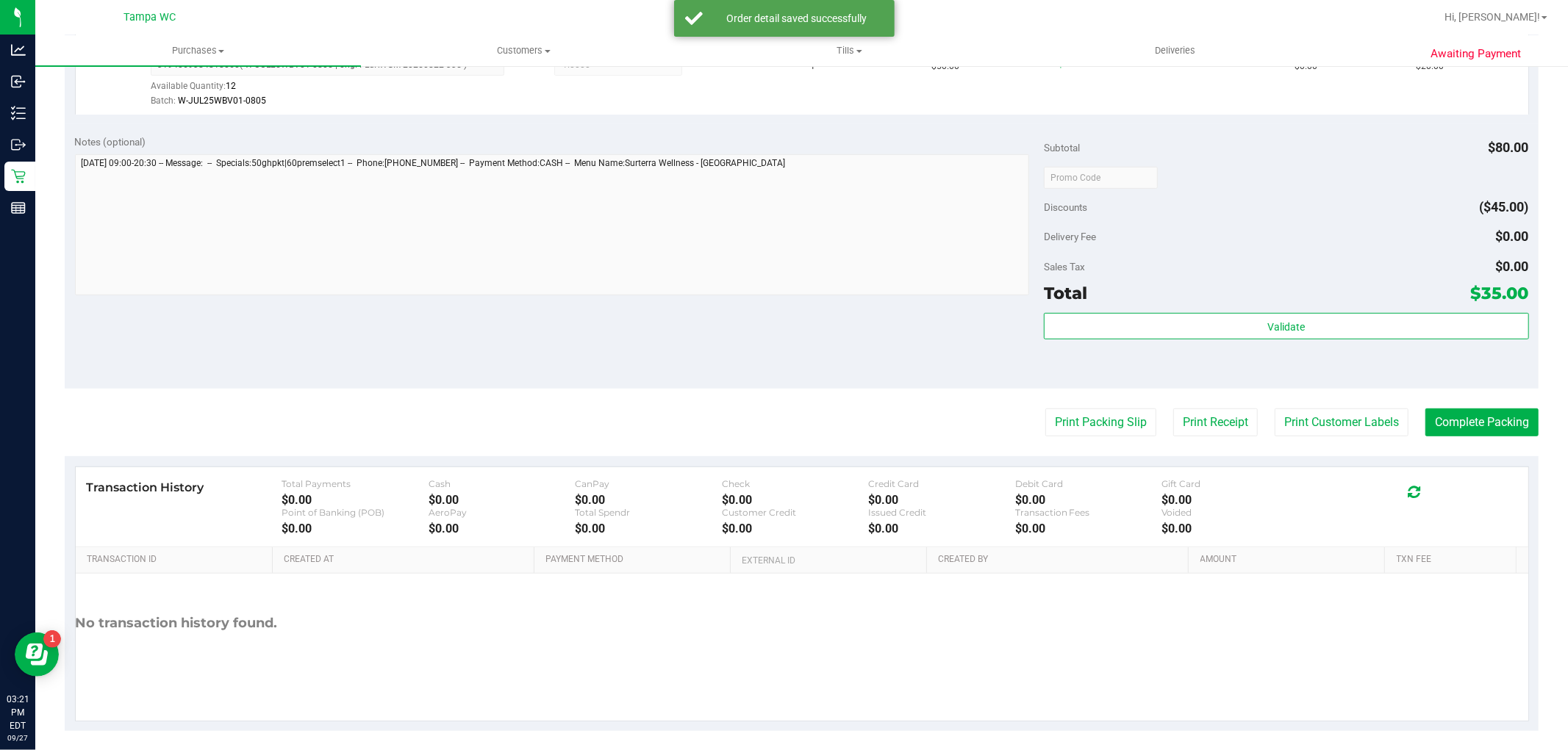
scroll to position [551, 0]
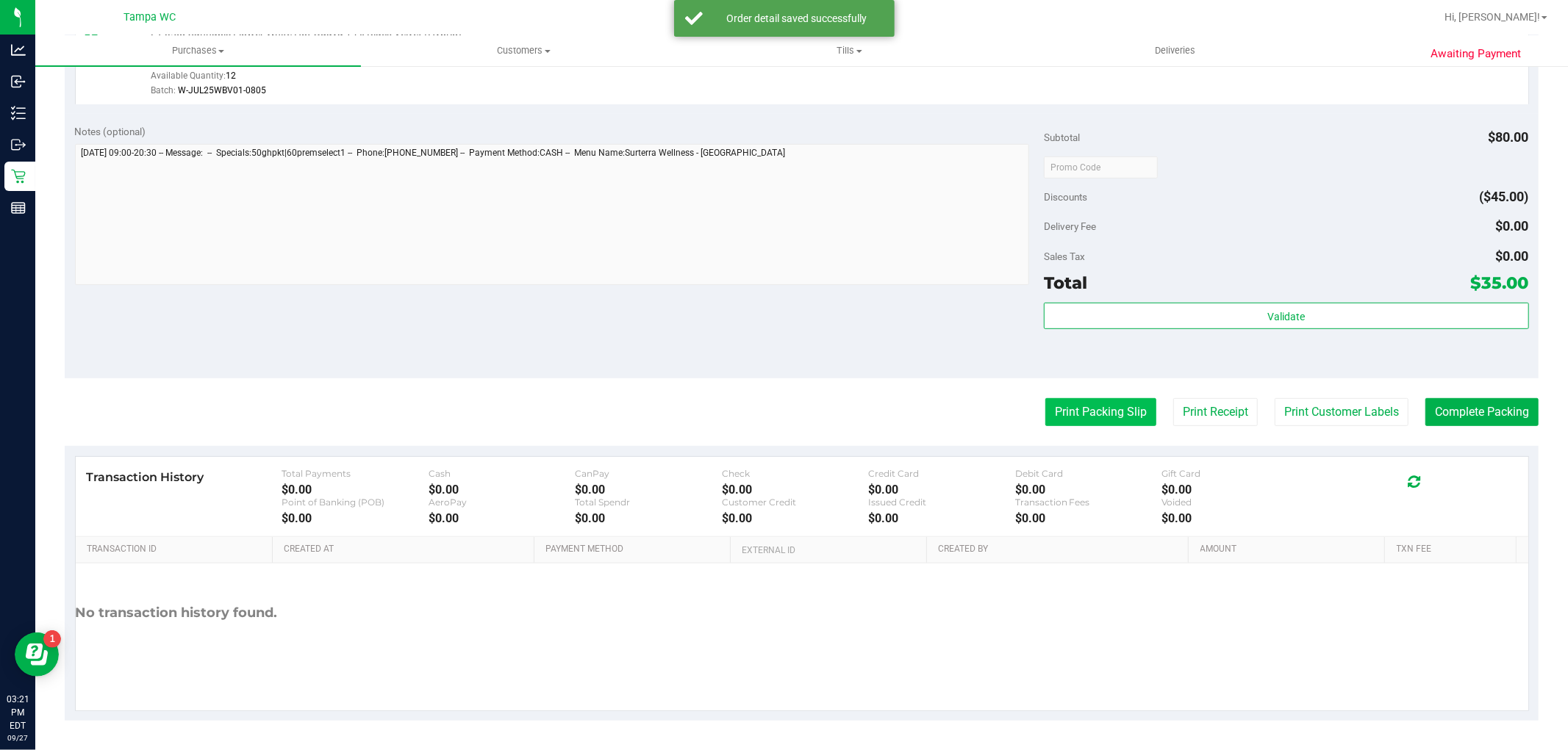
click at [1063, 398] on button "Print Packing Slip" at bounding box center [1101, 412] width 111 height 28
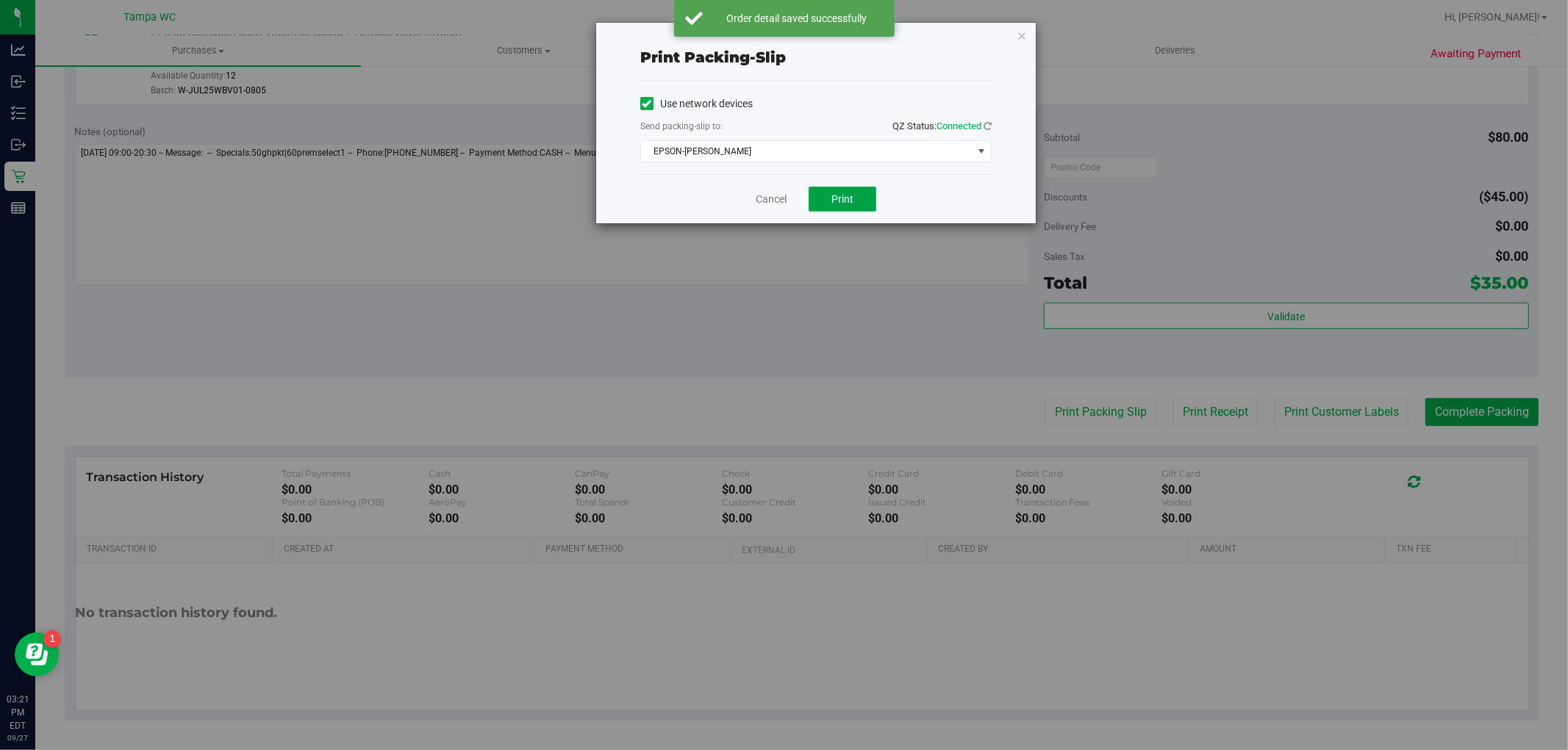
click at [840, 194] on span "Print" at bounding box center [842, 199] width 22 height 11
click at [1025, 37] on icon "button" at bounding box center [1022, 35] width 11 height 18
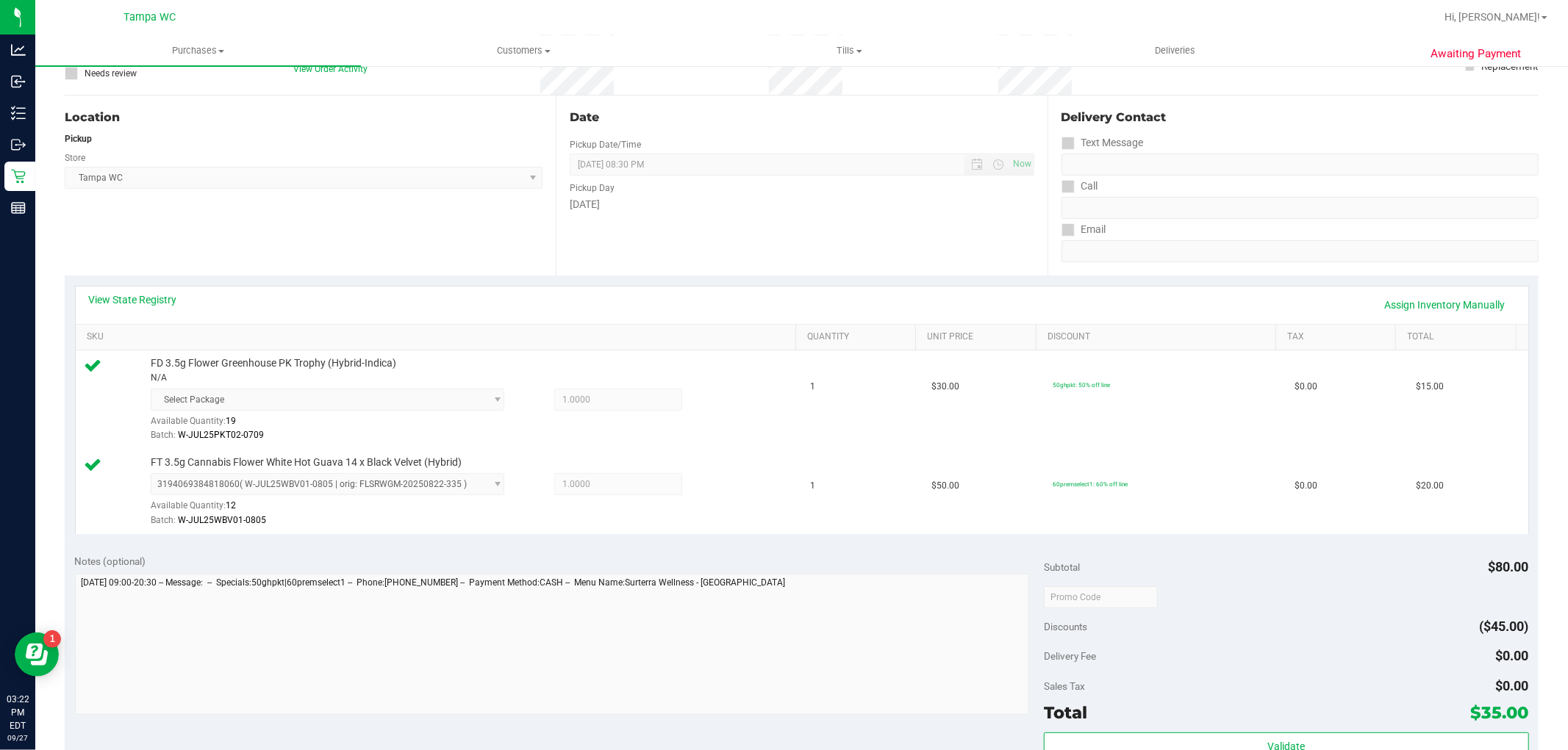
scroll to position [408, 0]
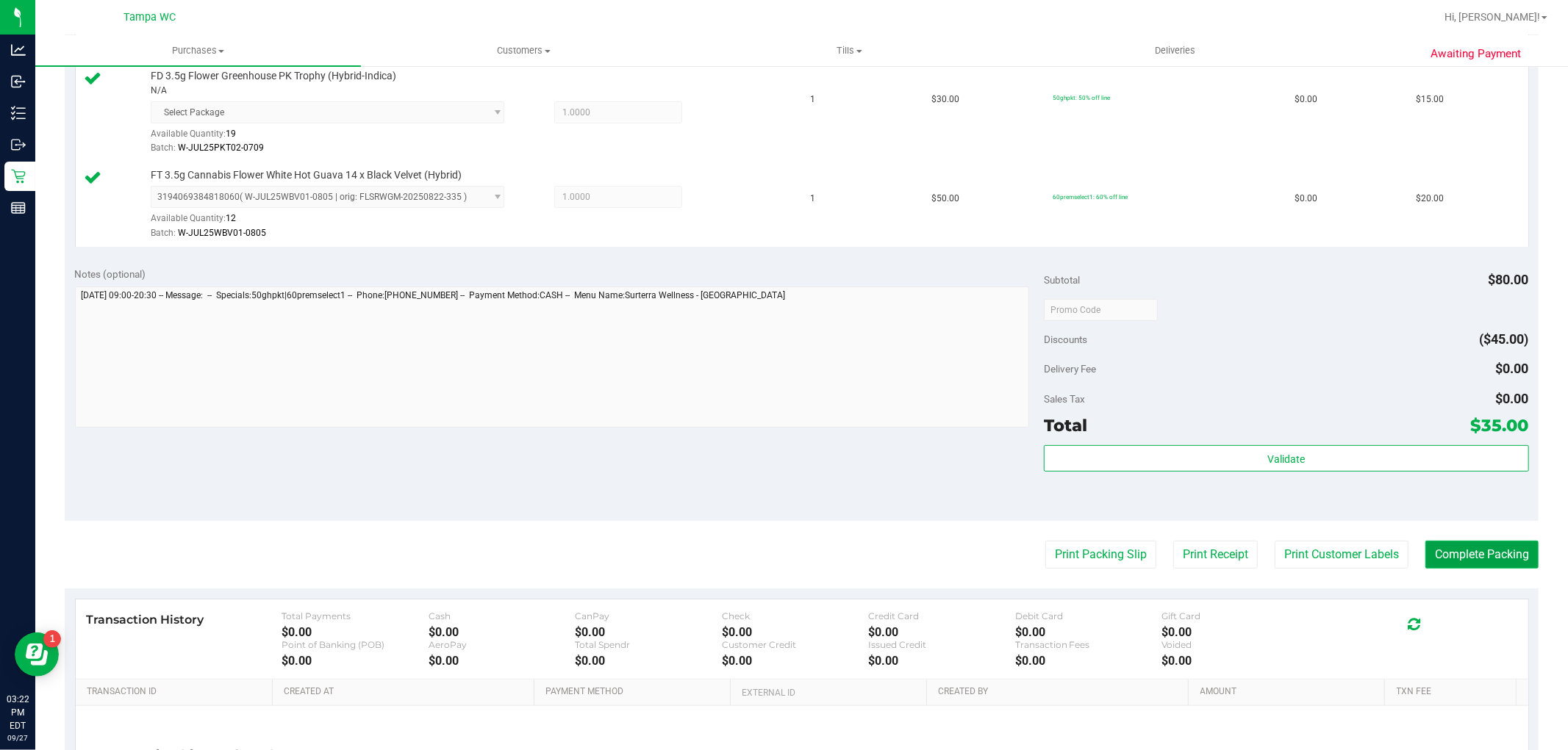
drag, startPoint x: 1445, startPoint y: 549, endPoint x: 1445, endPoint y: 604, distance: 55.0
click at [1445, 551] on button "Complete Packing" at bounding box center [1482, 555] width 114 height 28
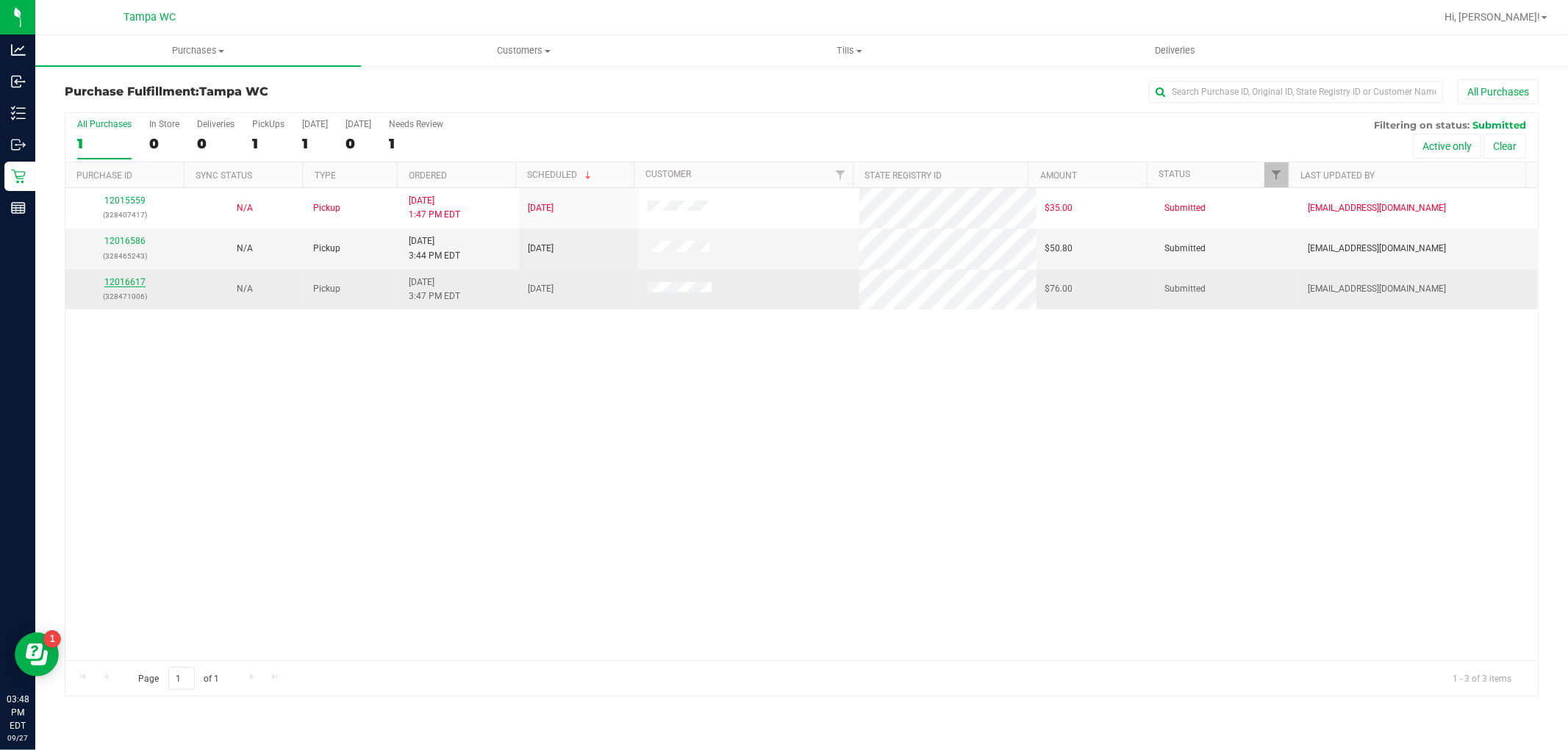
click at [120, 281] on link "12016617" at bounding box center [125, 282] width 41 height 11
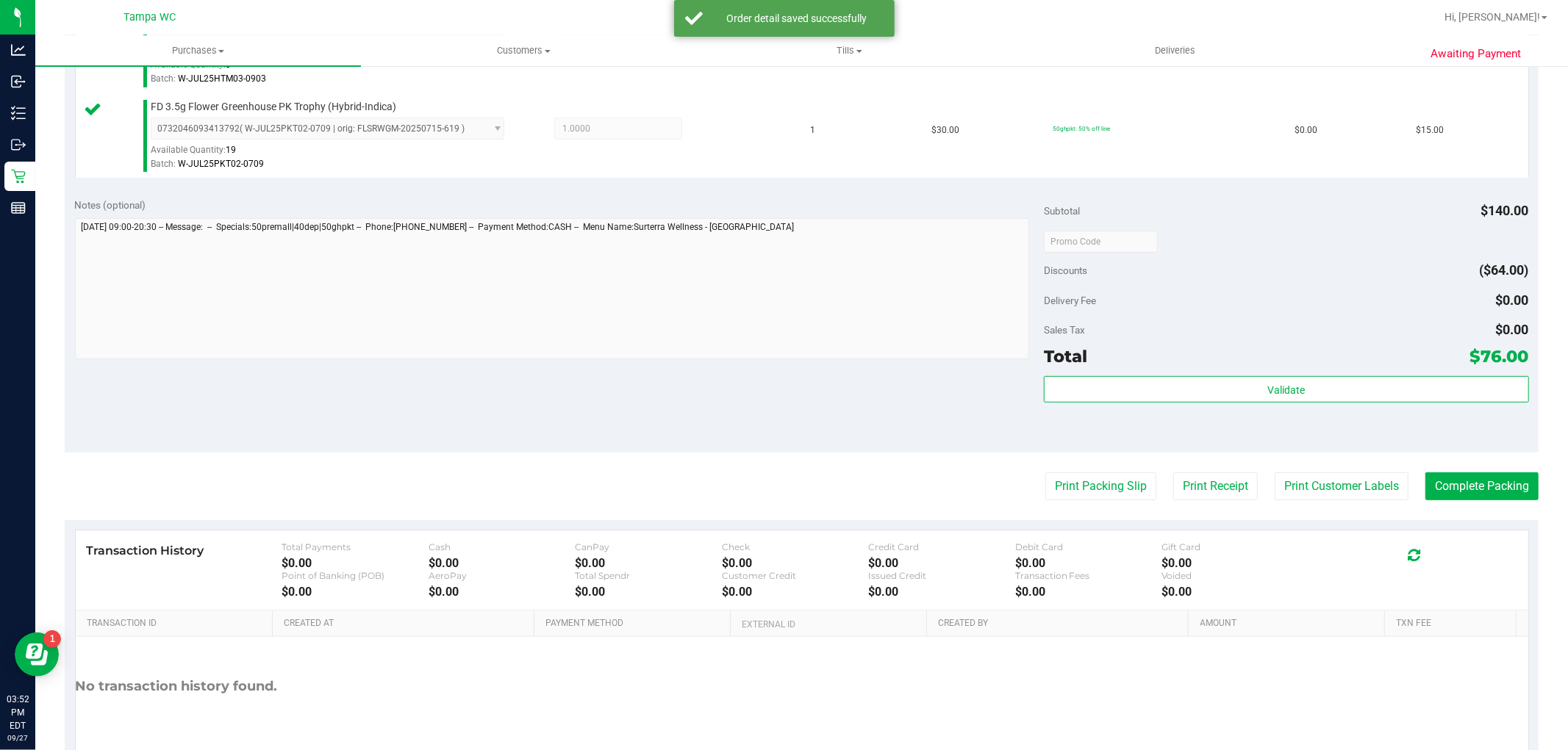
scroll to position [623, 0]
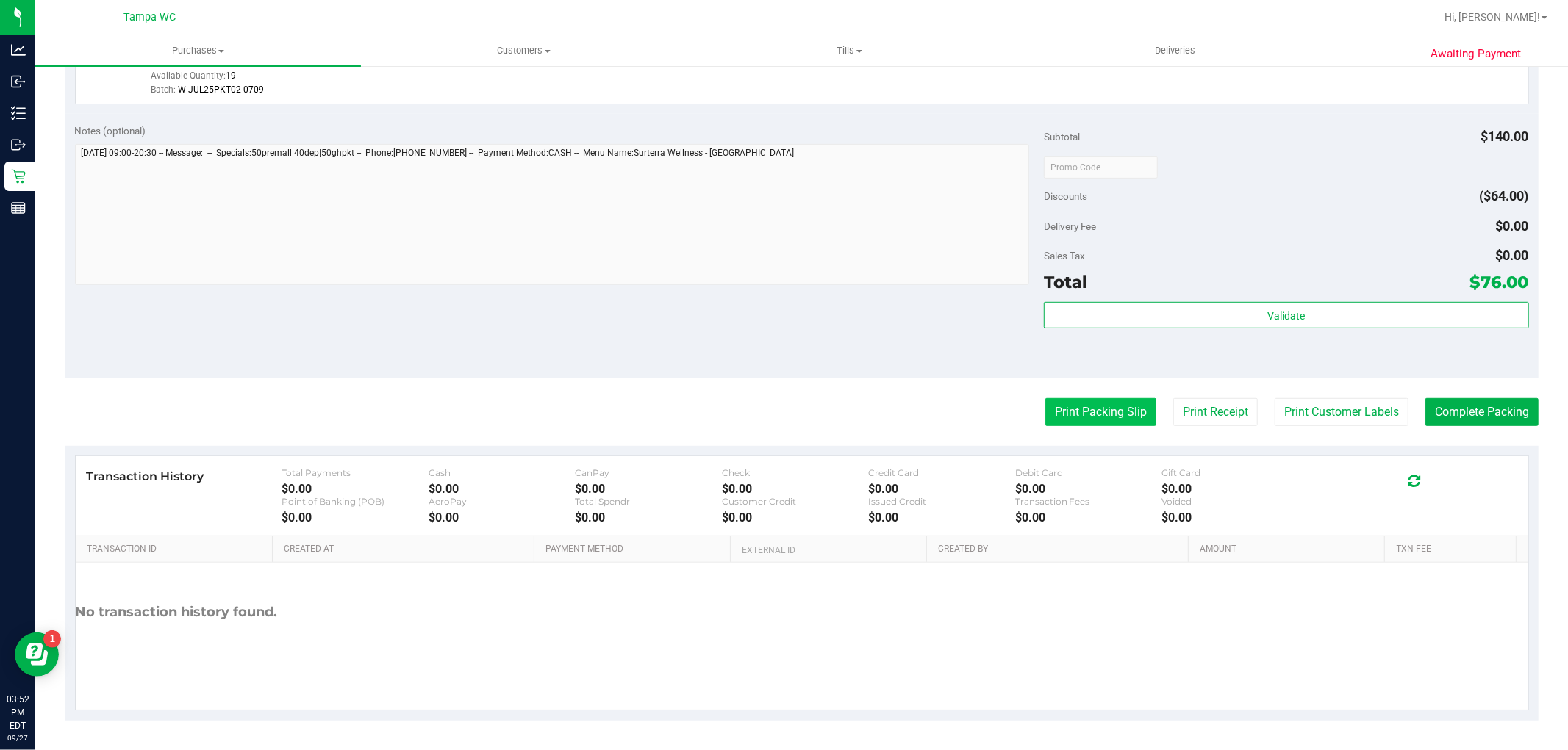
click at [1054, 409] on button "Print Packing Slip" at bounding box center [1101, 412] width 111 height 28
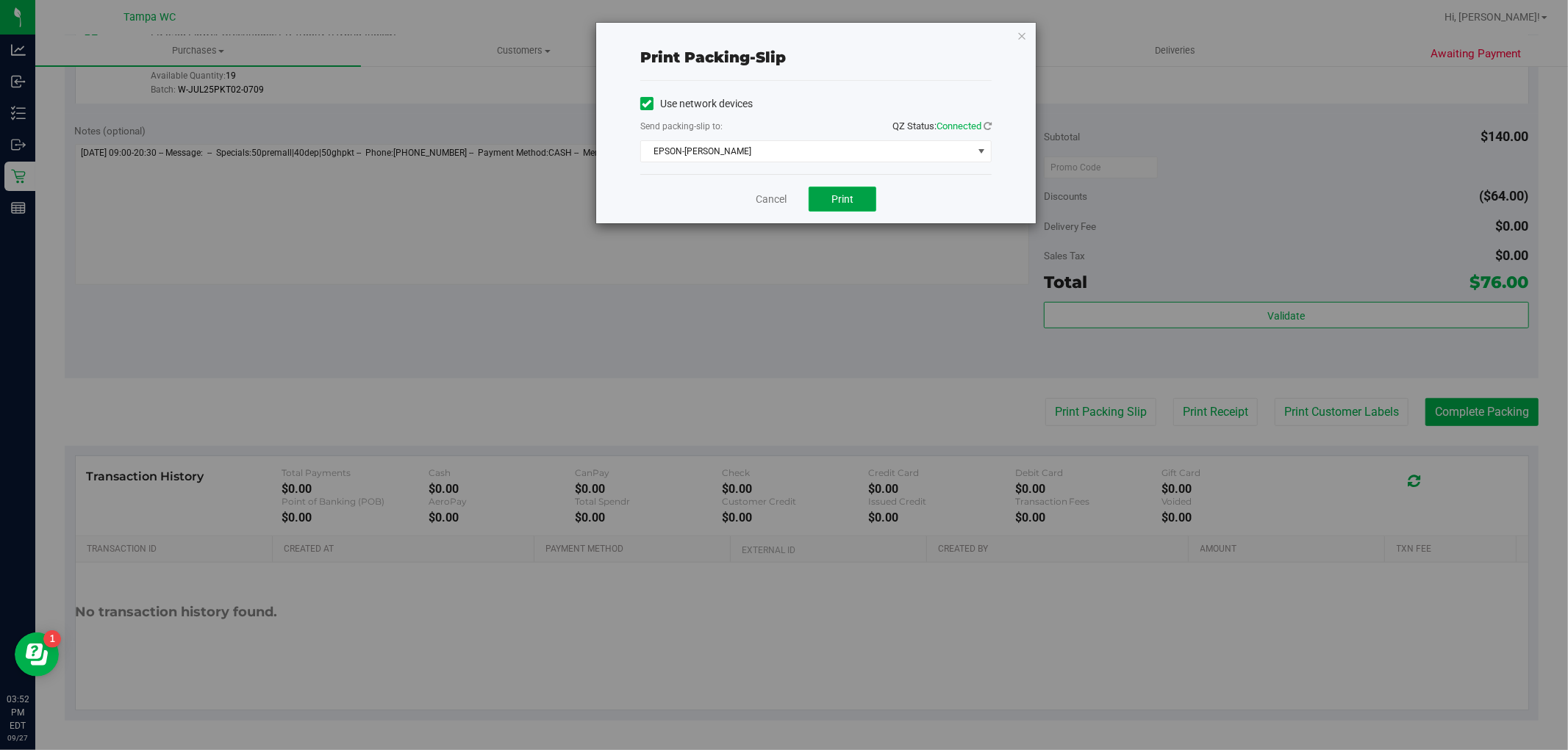
click at [860, 196] on button "Print" at bounding box center [842, 199] width 68 height 25
drag, startPoint x: 1024, startPoint y: 31, endPoint x: 1191, endPoint y: 173, distance: 219.2
click at [1023, 33] on icon "button" at bounding box center [1022, 35] width 11 height 18
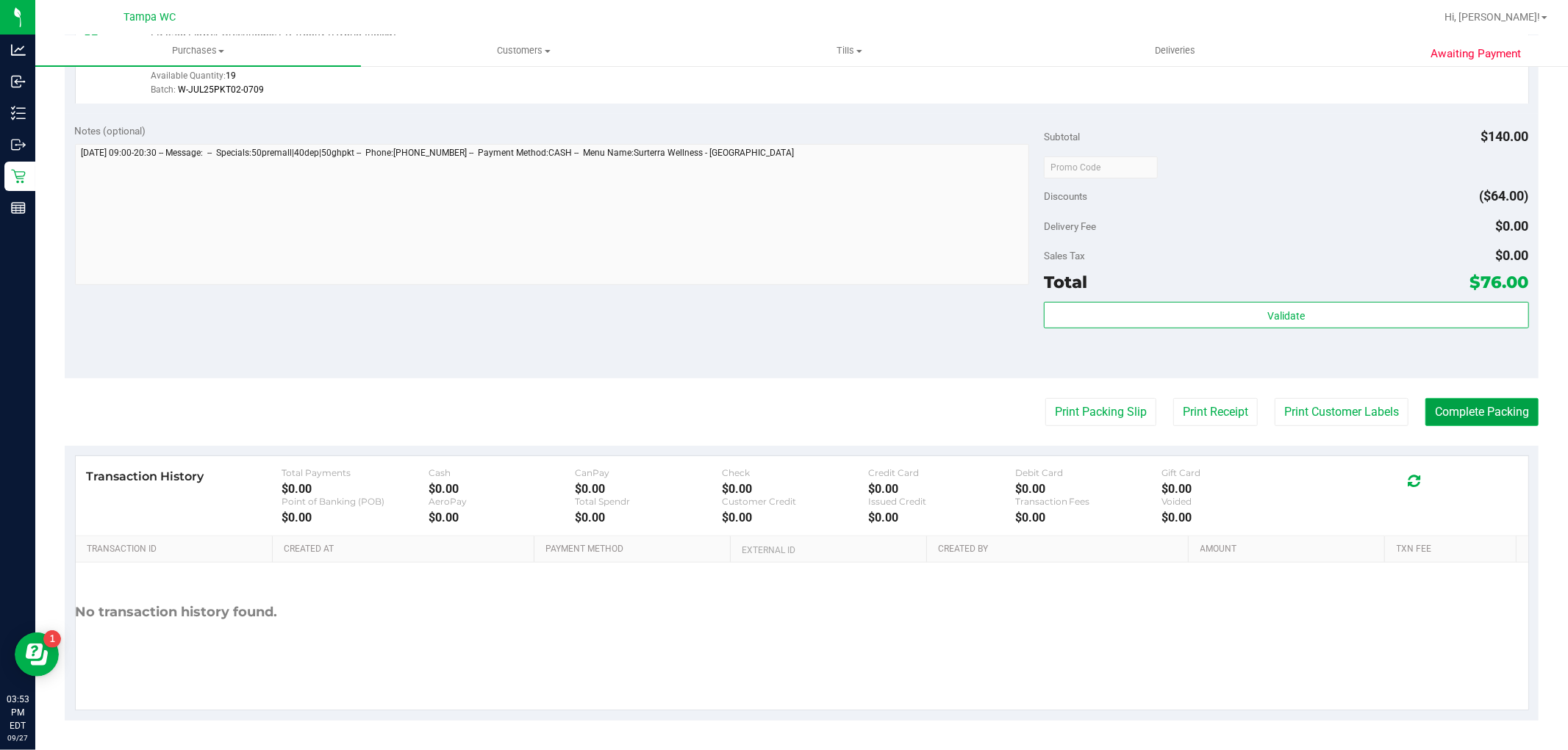
click at [1453, 403] on button "Complete Packing" at bounding box center [1482, 412] width 114 height 28
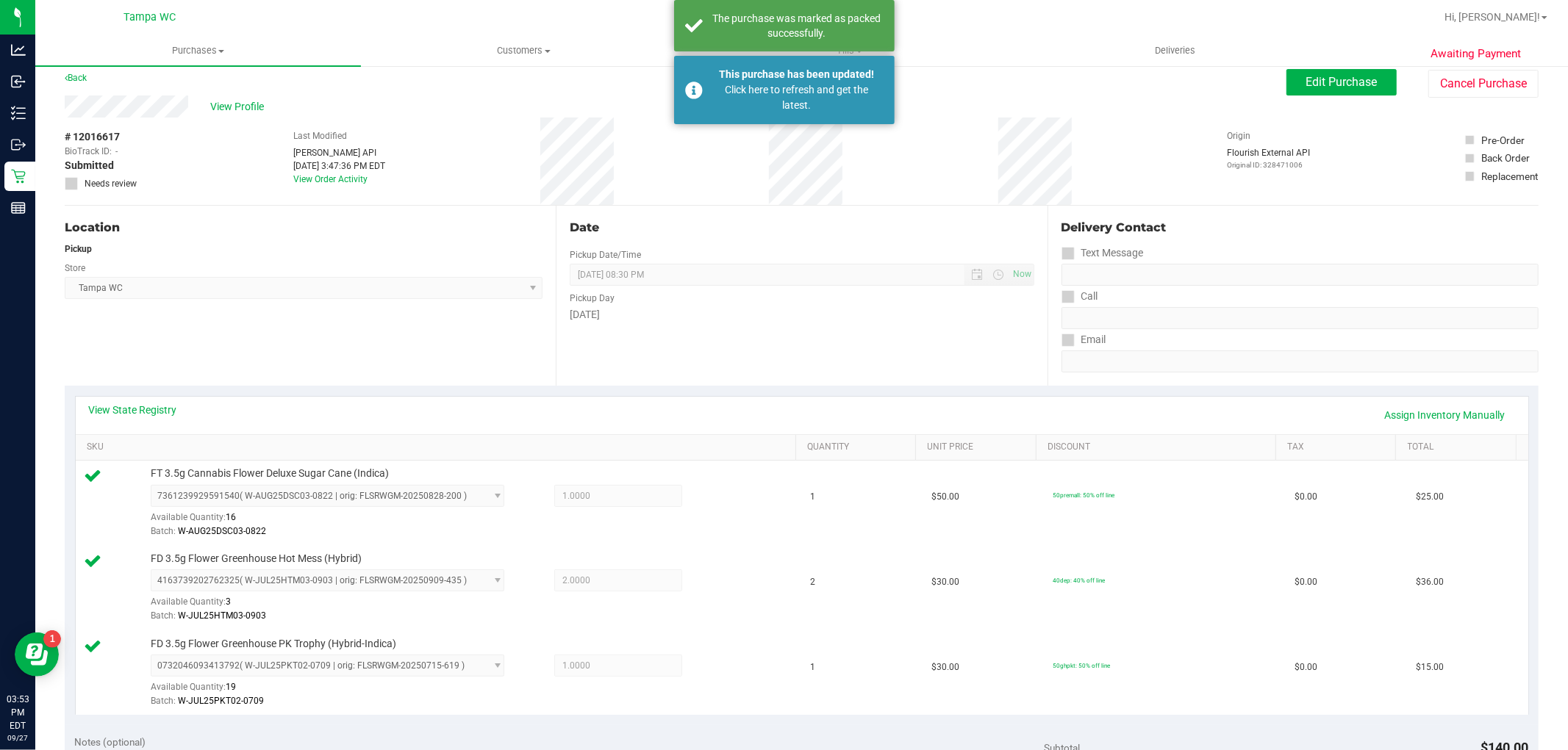
scroll to position [0, 0]
